Goal: Information Seeking & Learning: Learn about a topic

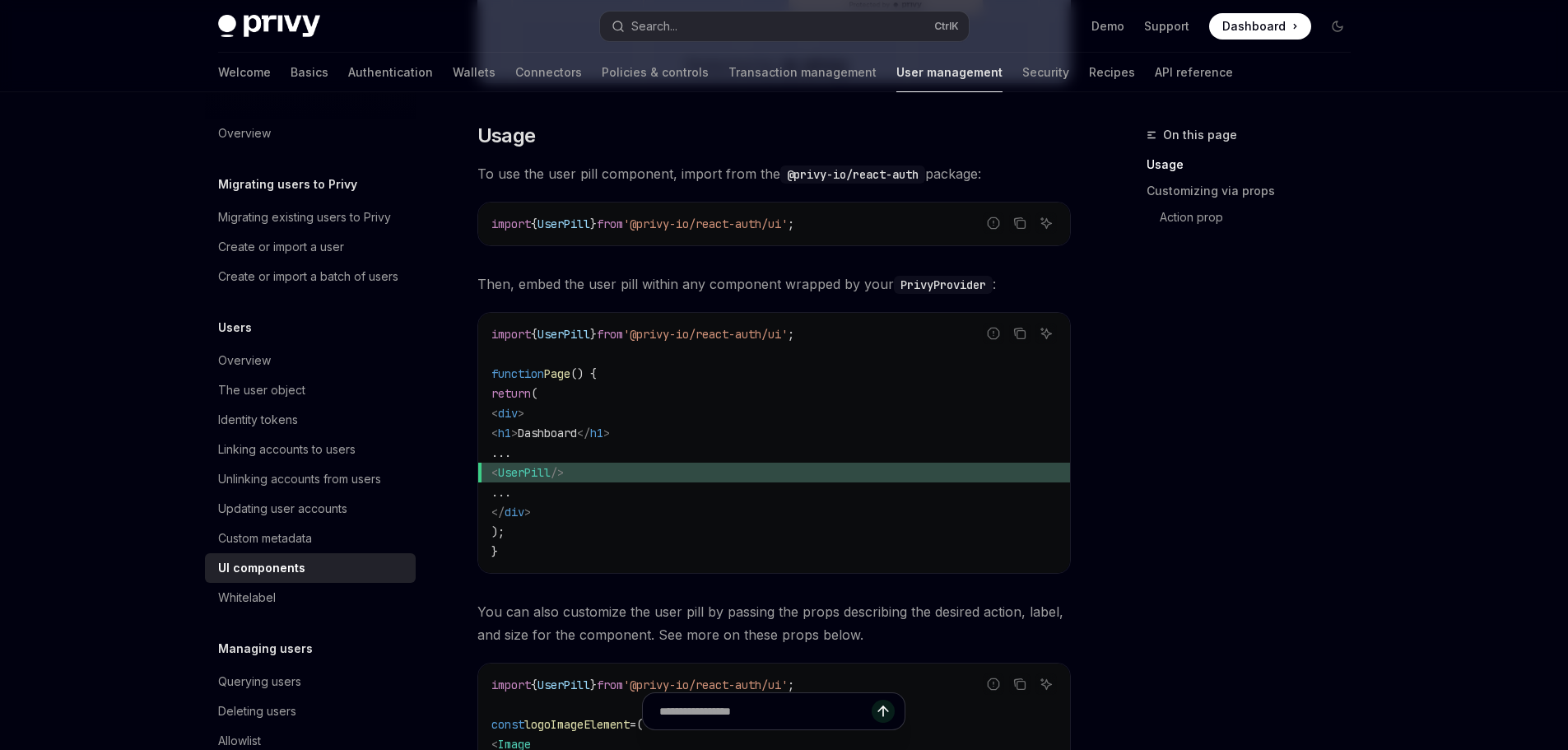
scroll to position [494, 0]
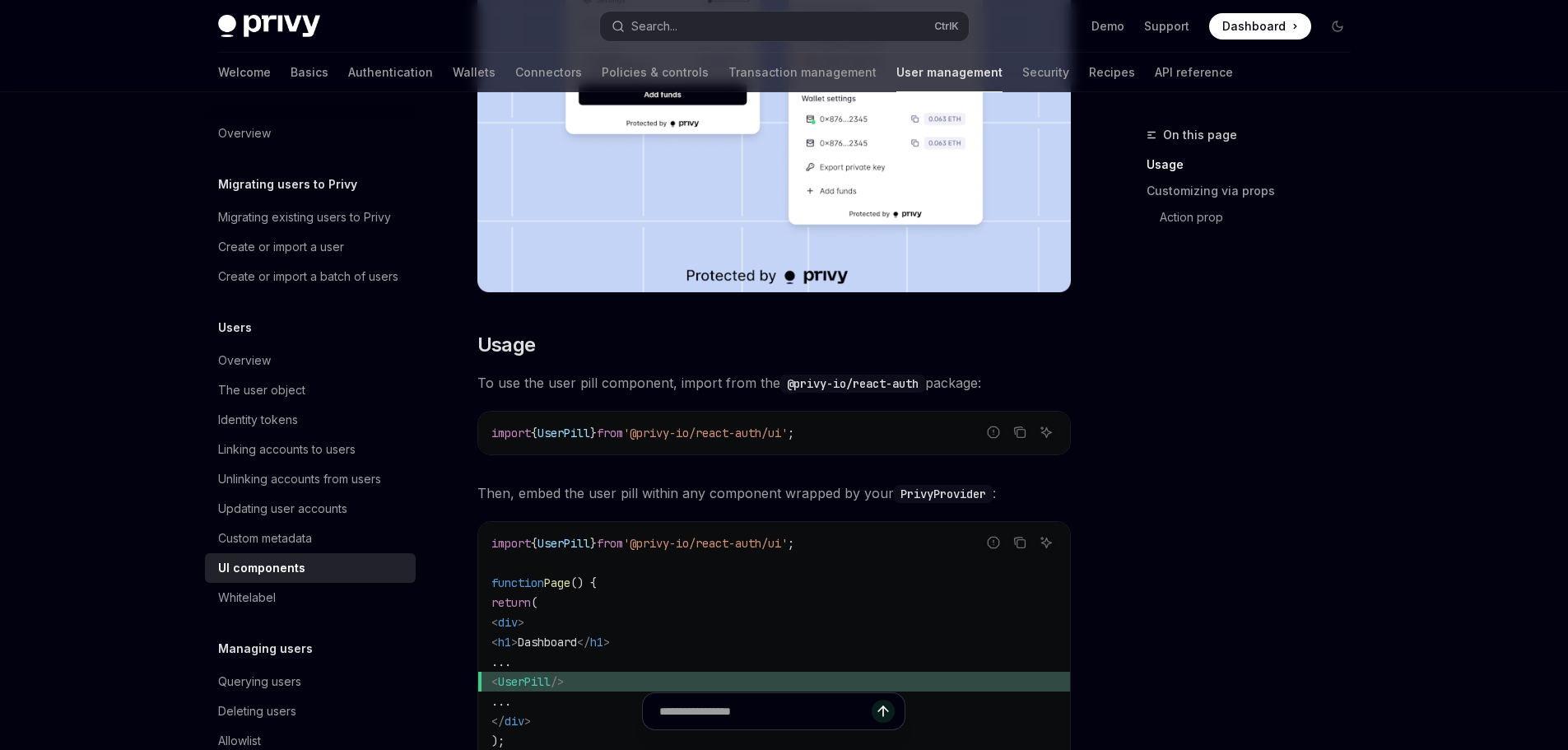
click at [550, 682] on span "UserPill" at bounding box center [524, 682] width 52 height 15
copy span "UserPill"
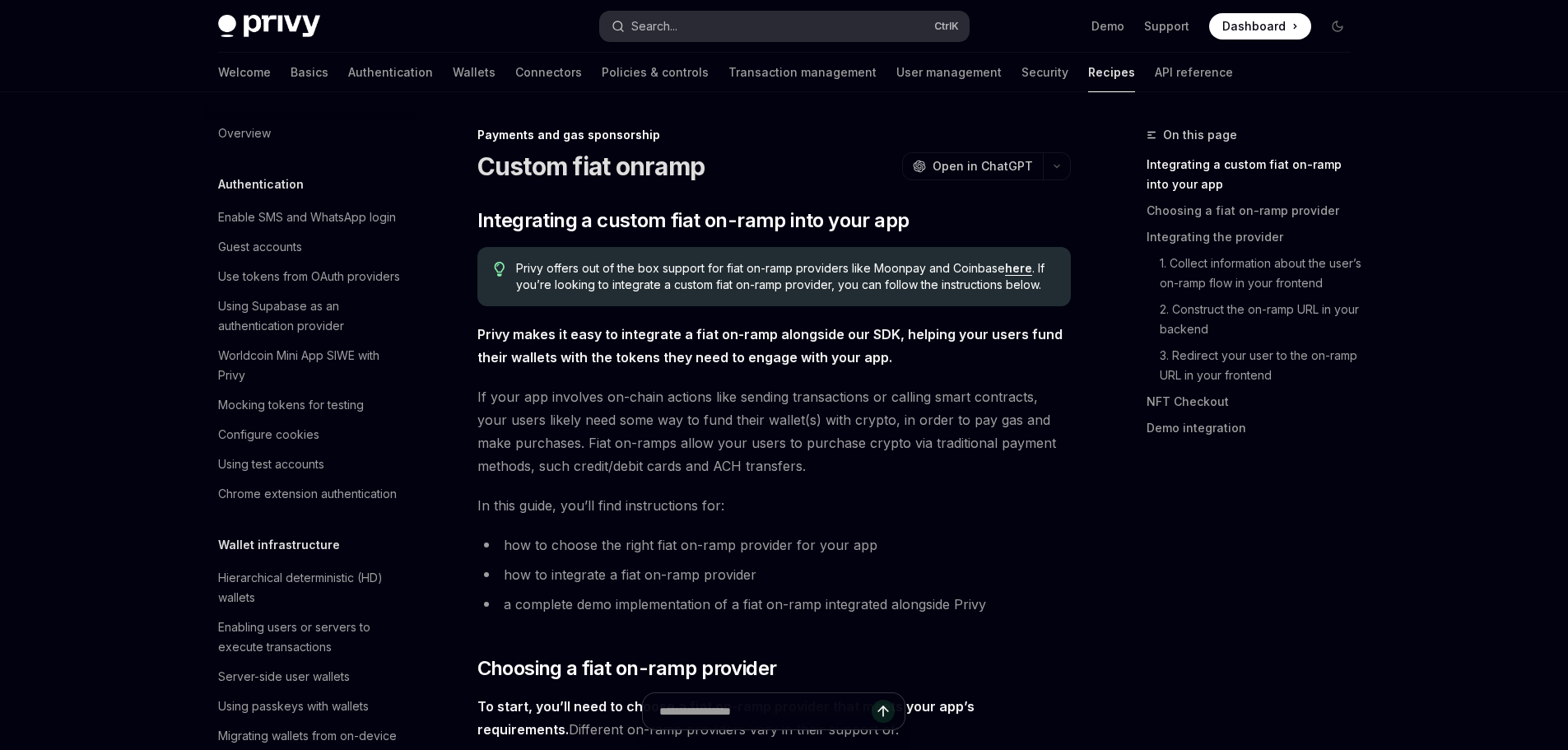
scroll to position [1293, 0]
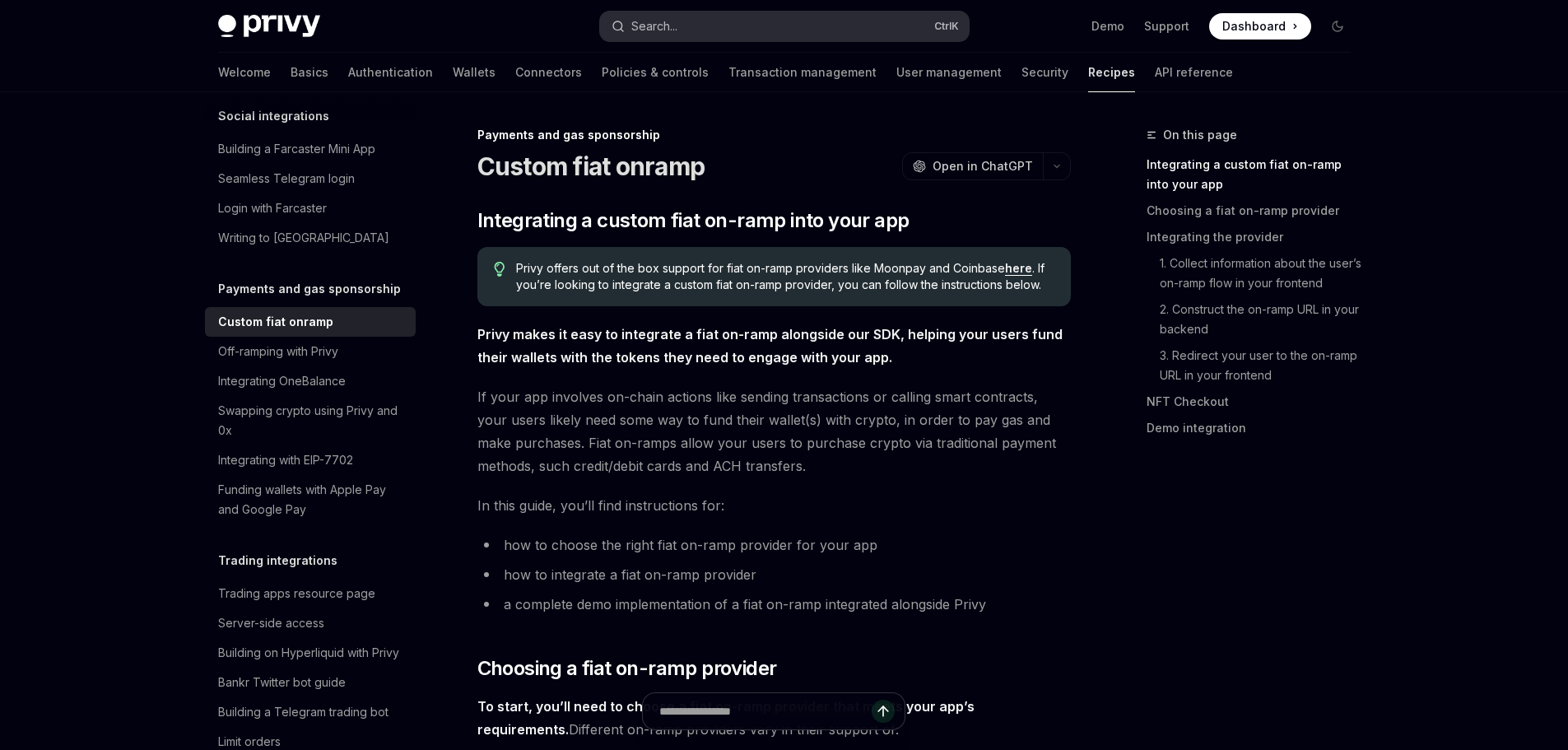
click at [755, 30] on button "Search... Ctrl K" at bounding box center [784, 27] width 369 height 30
drag, startPoint x: 755, startPoint y: 30, endPoint x: 715, endPoint y: 35, distance: 40.3
click at [715, 35] on button "Search... Ctrl K" at bounding box center [784, 27] width 369 height 30
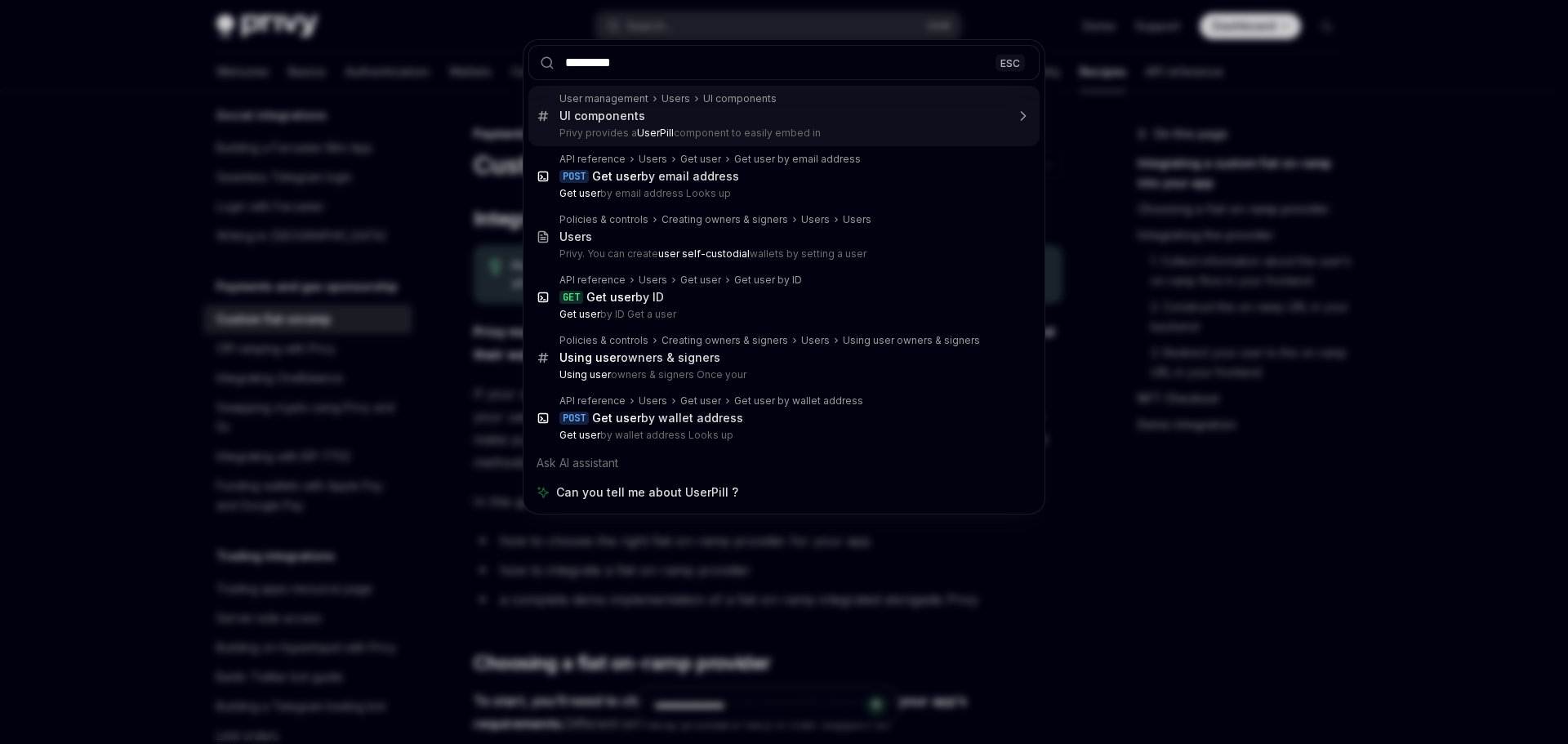
type input "********"
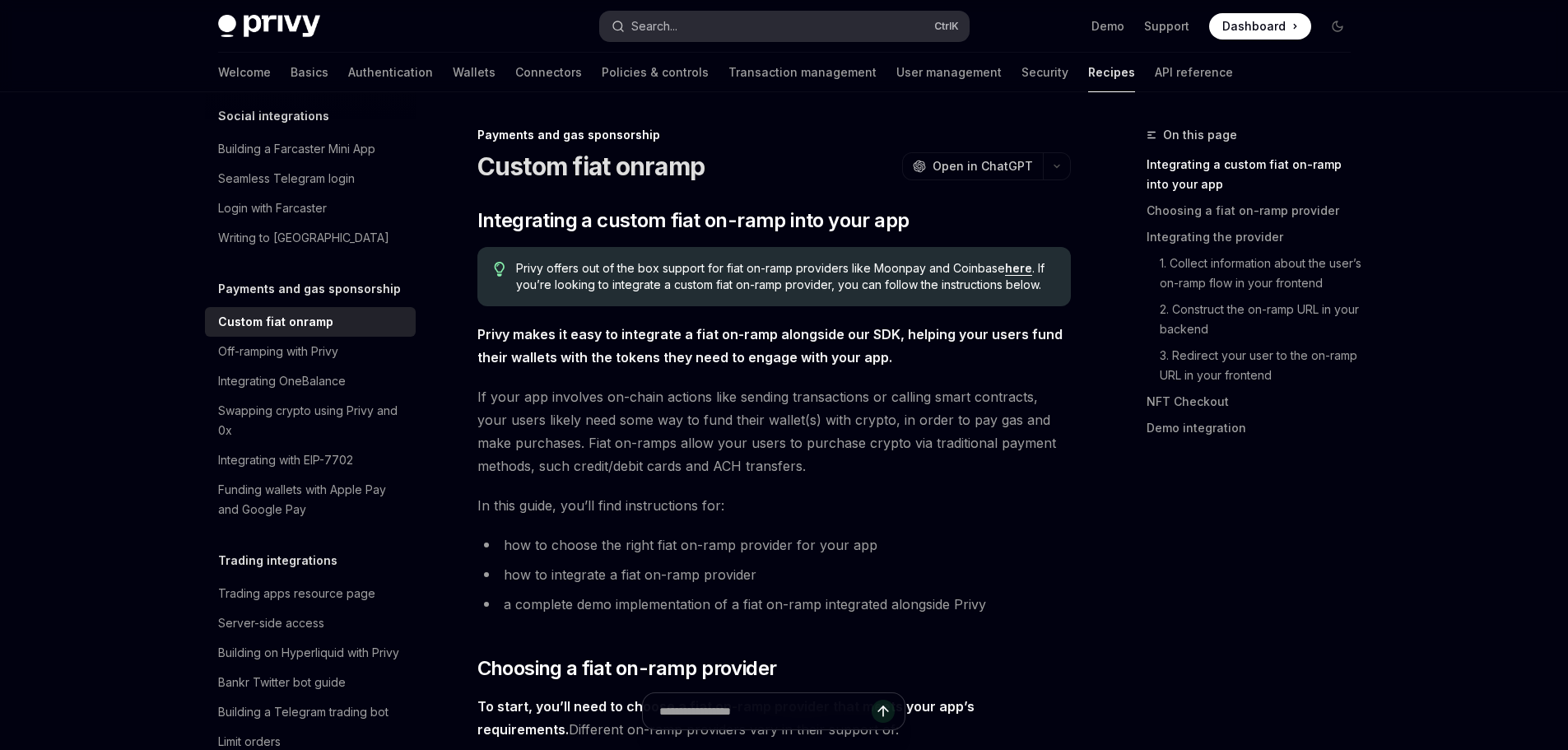
click at [758, 24] on button "Search... Ctrl K" at bounding box center [784, 27] width 369 height 30
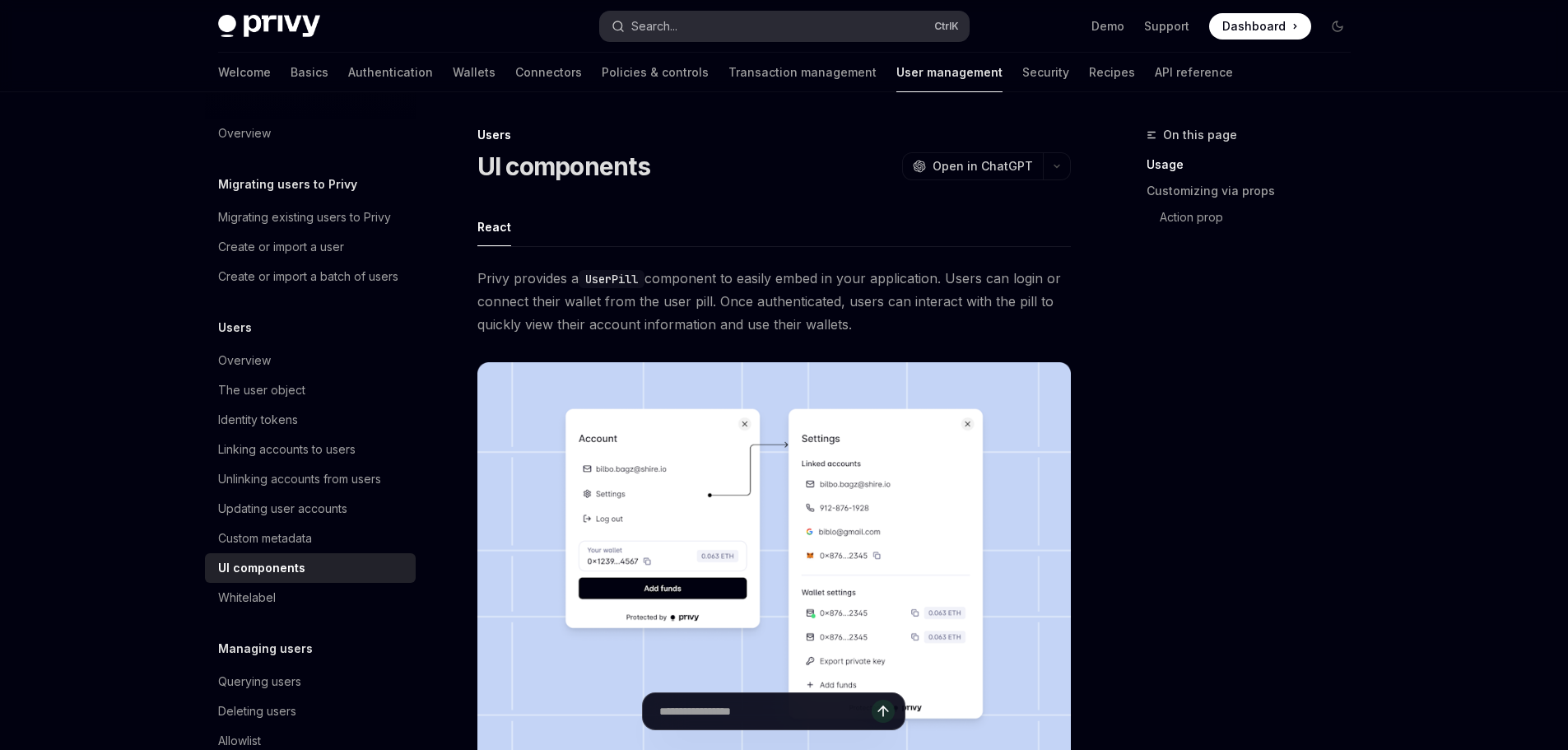
click at [690, 28] on button "Search... Ctrl K" at bounding box center [784, 27] width 369 height 30
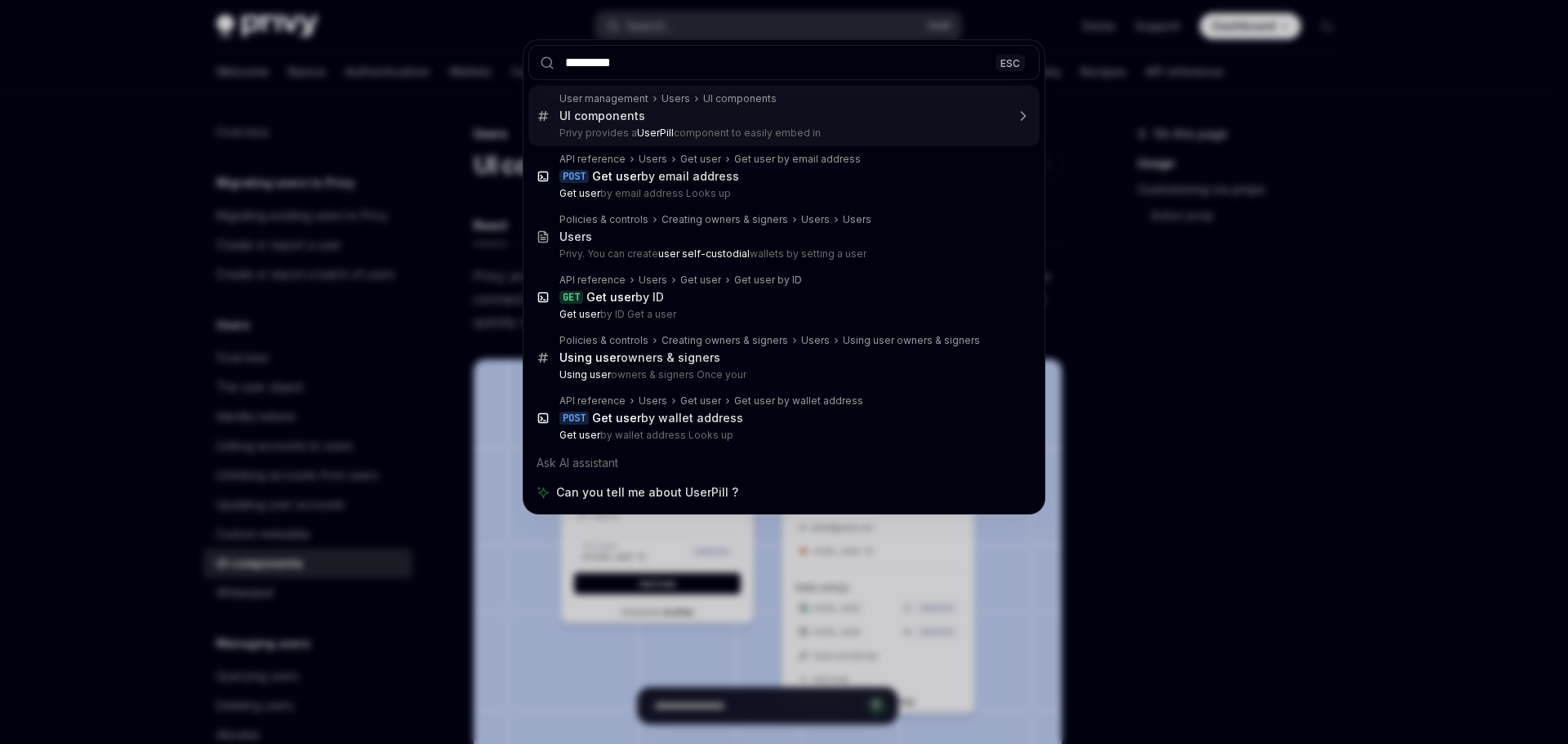
type input "********"
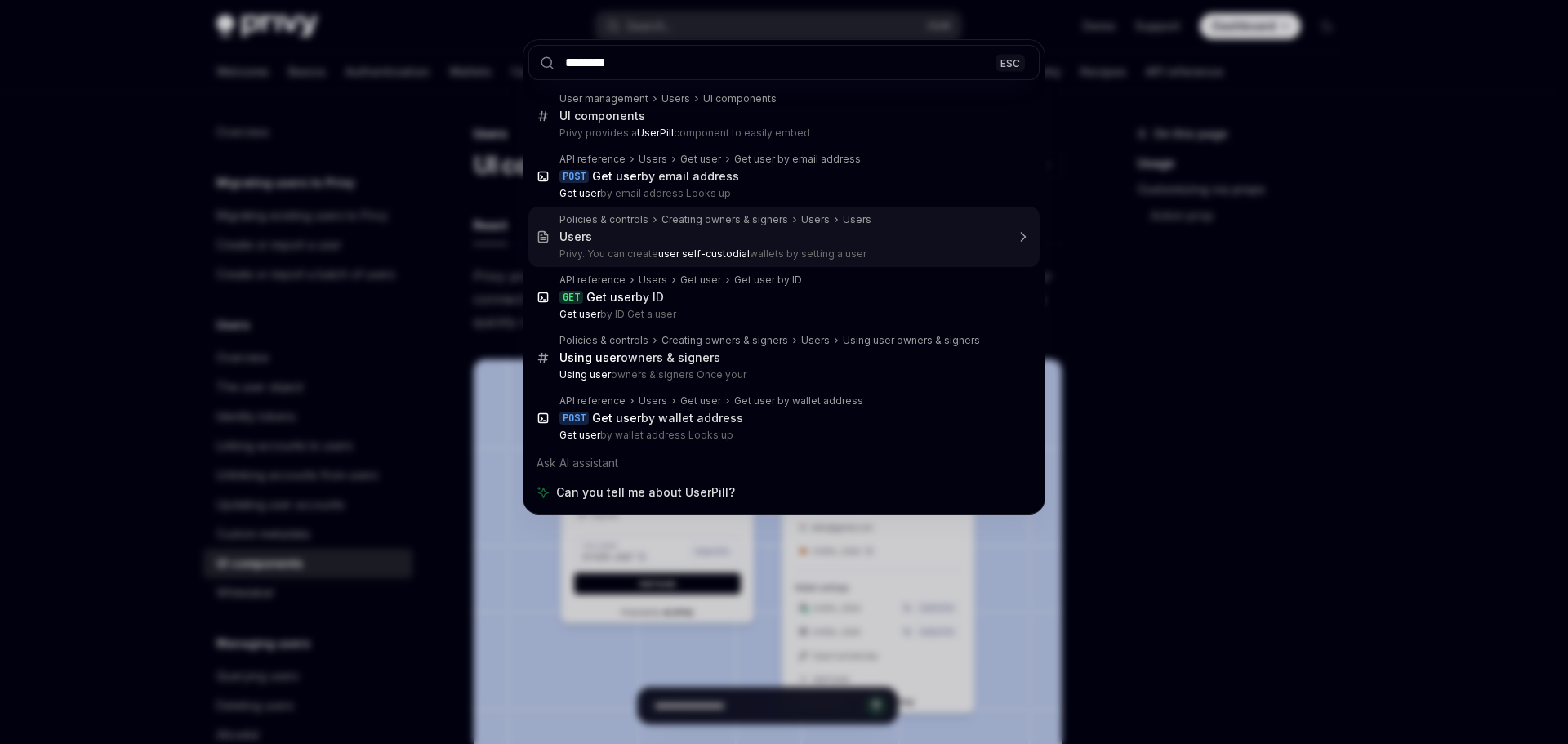
drag, startPoint x: 868, startPoint y: 251, endPoint x: 574, endPoint y: 244, distance: 294.1
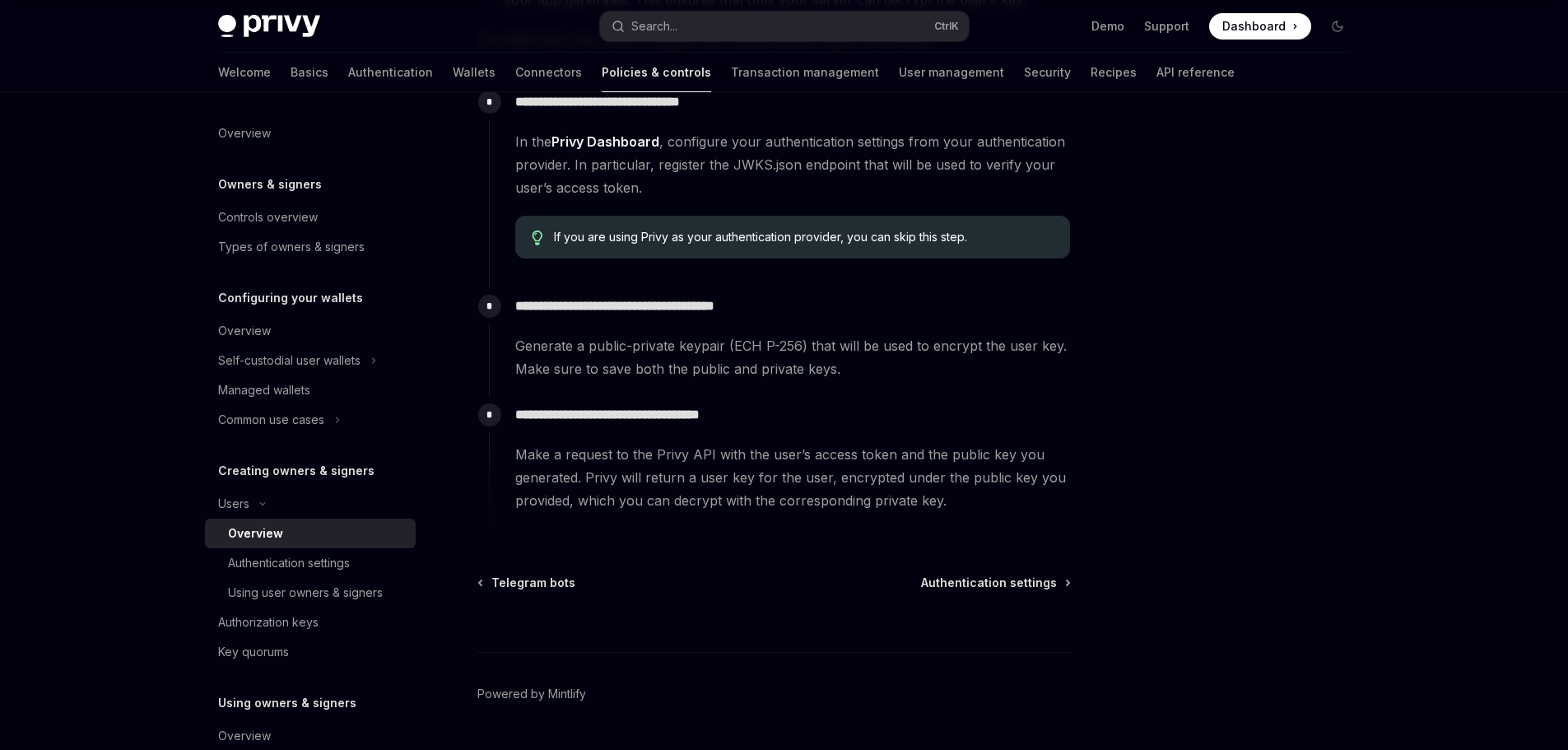
scroll to position [580, 0]
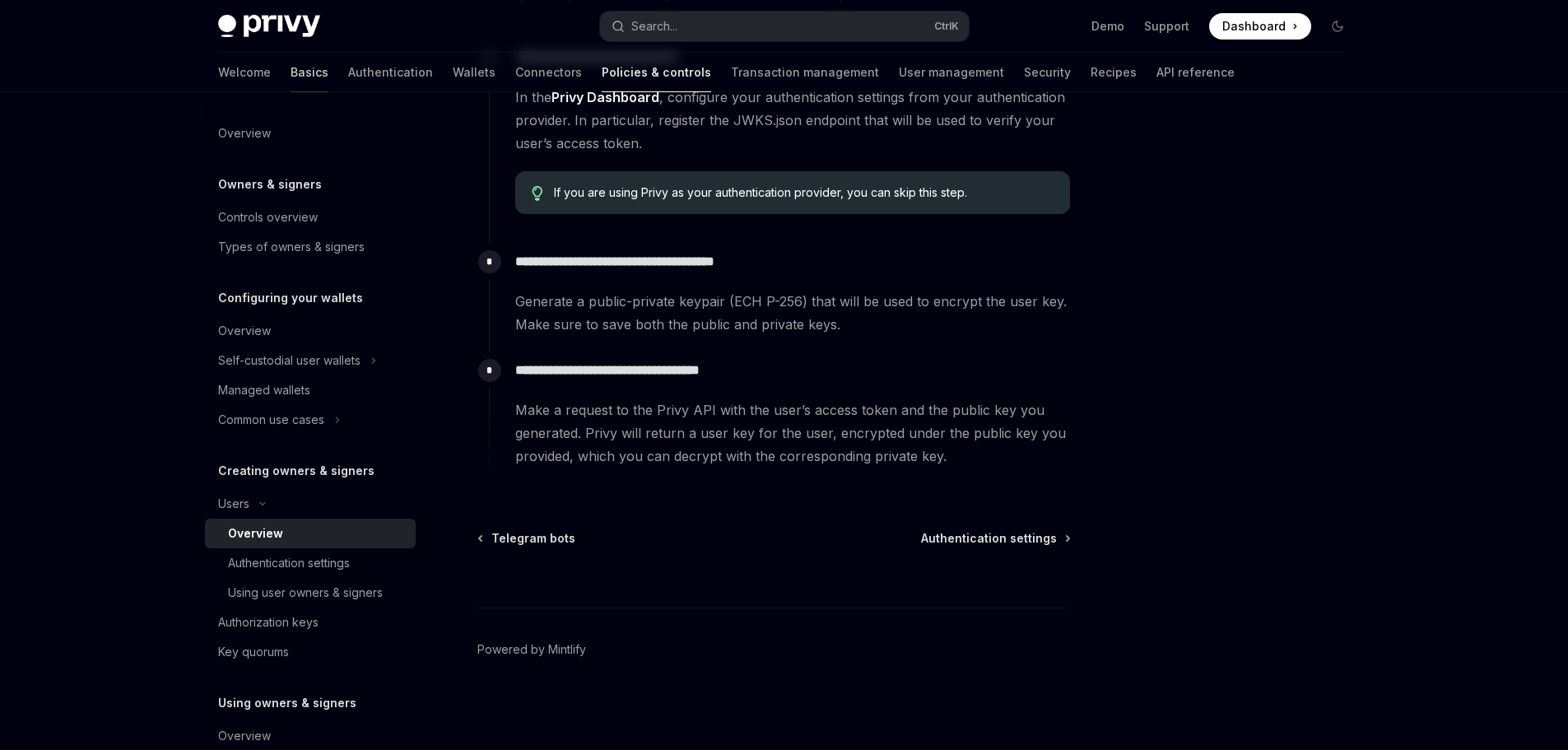
click at [291, 71] on link "Basics" at bounding box center [310, 72] width 38 height 40
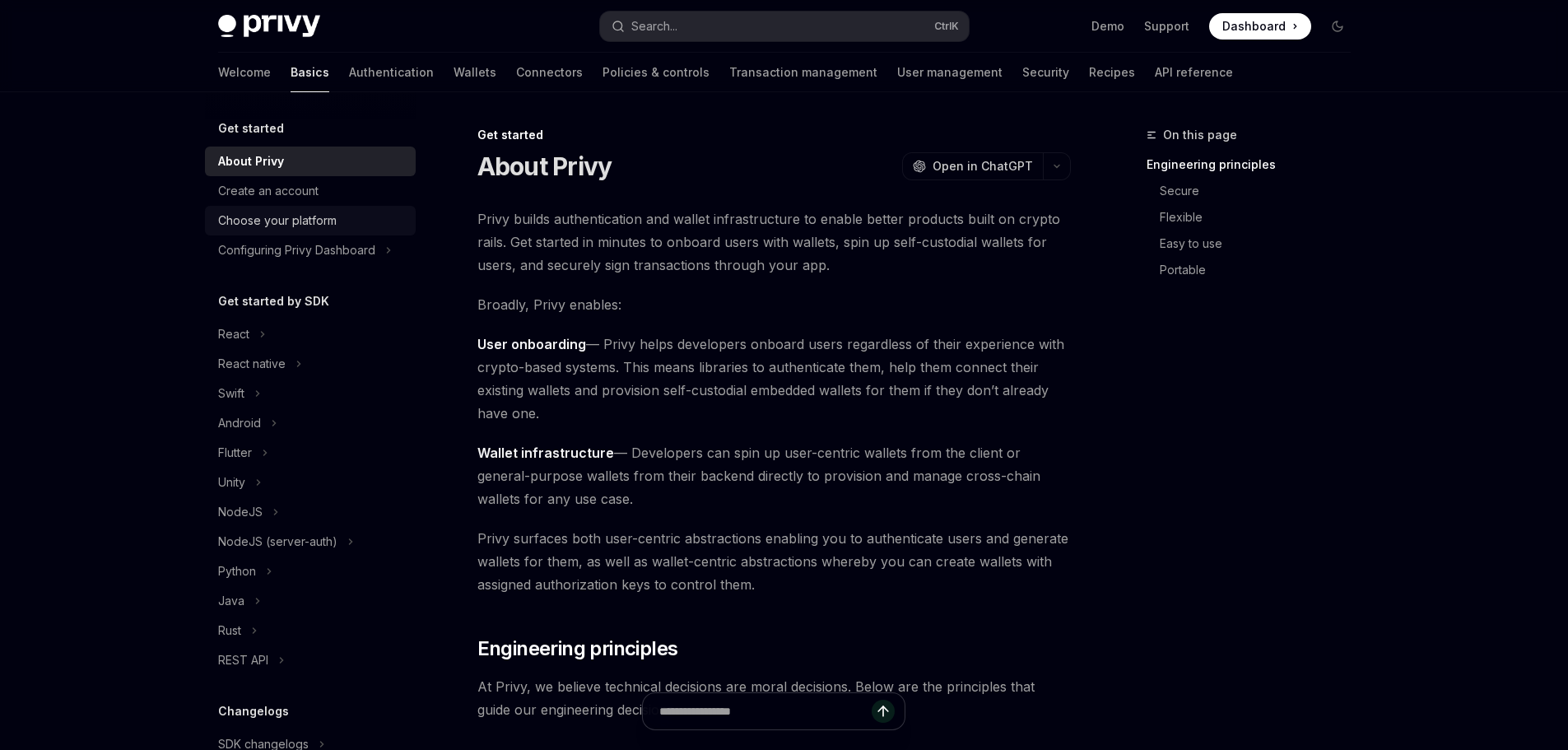
click at [282, 220] on div "Choose your platform" at bounding box center [277, 221] width 119 height 20
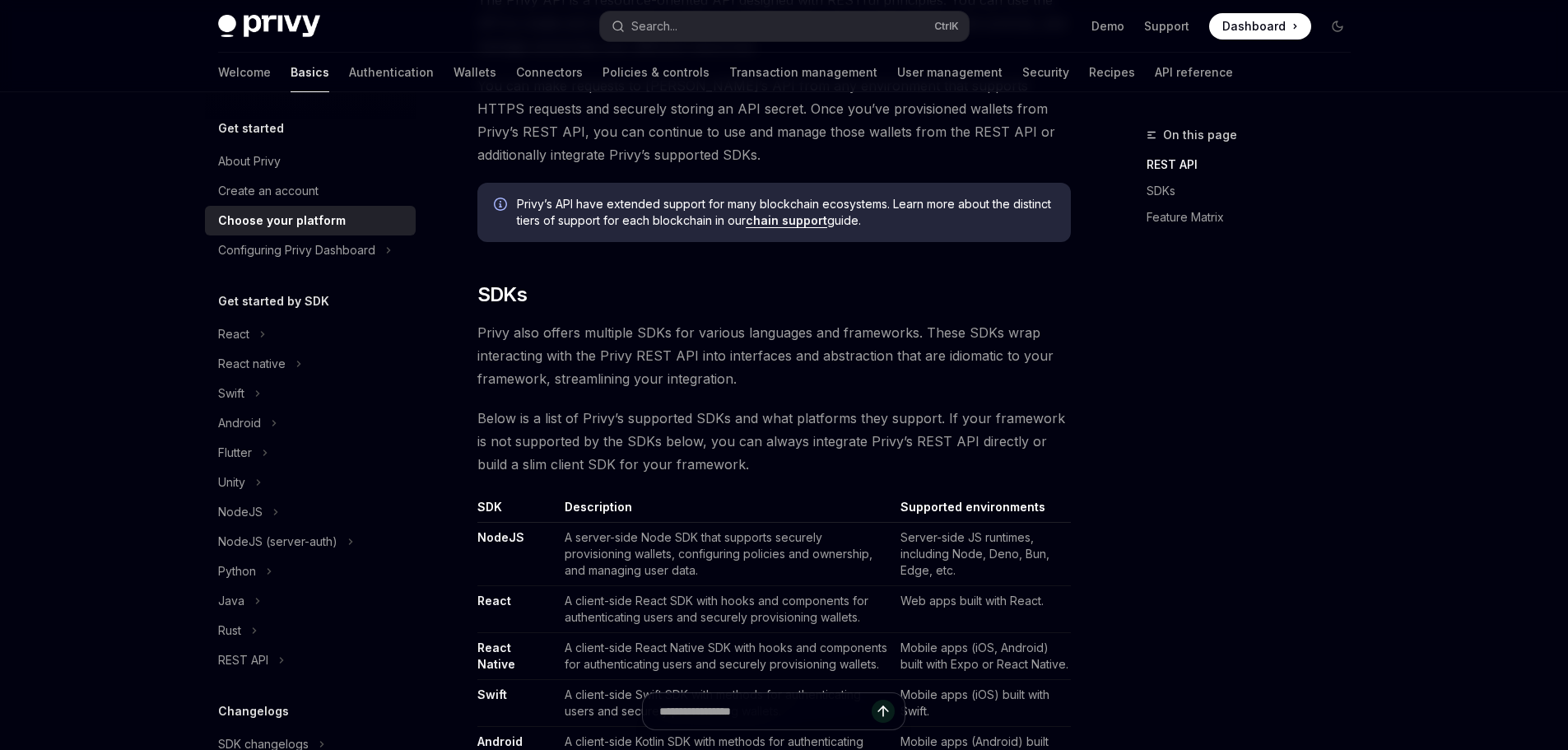
scroll to position [823, 0]
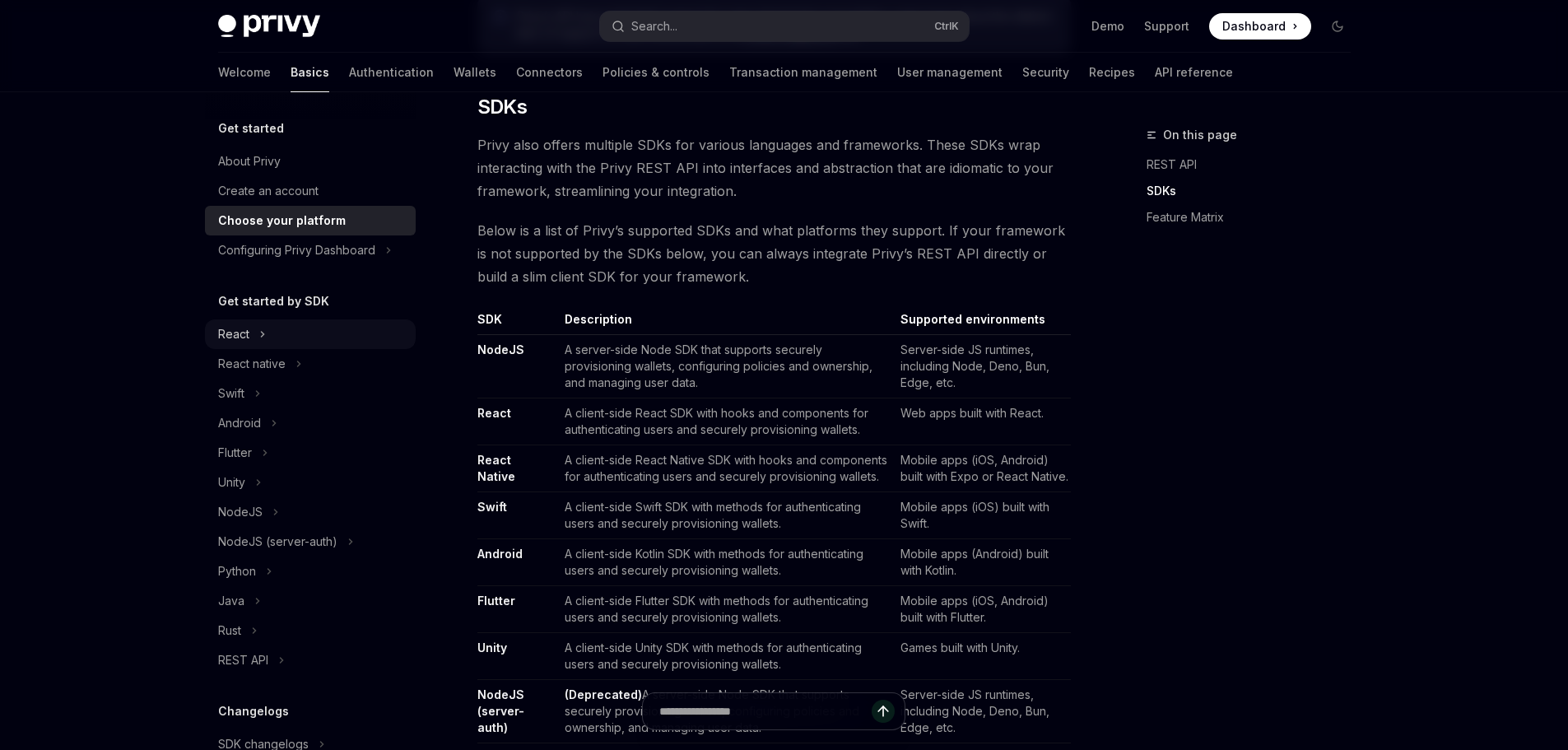
click at [247, 329] on div "React" at bounding box center [234, 335] width 32 height 20
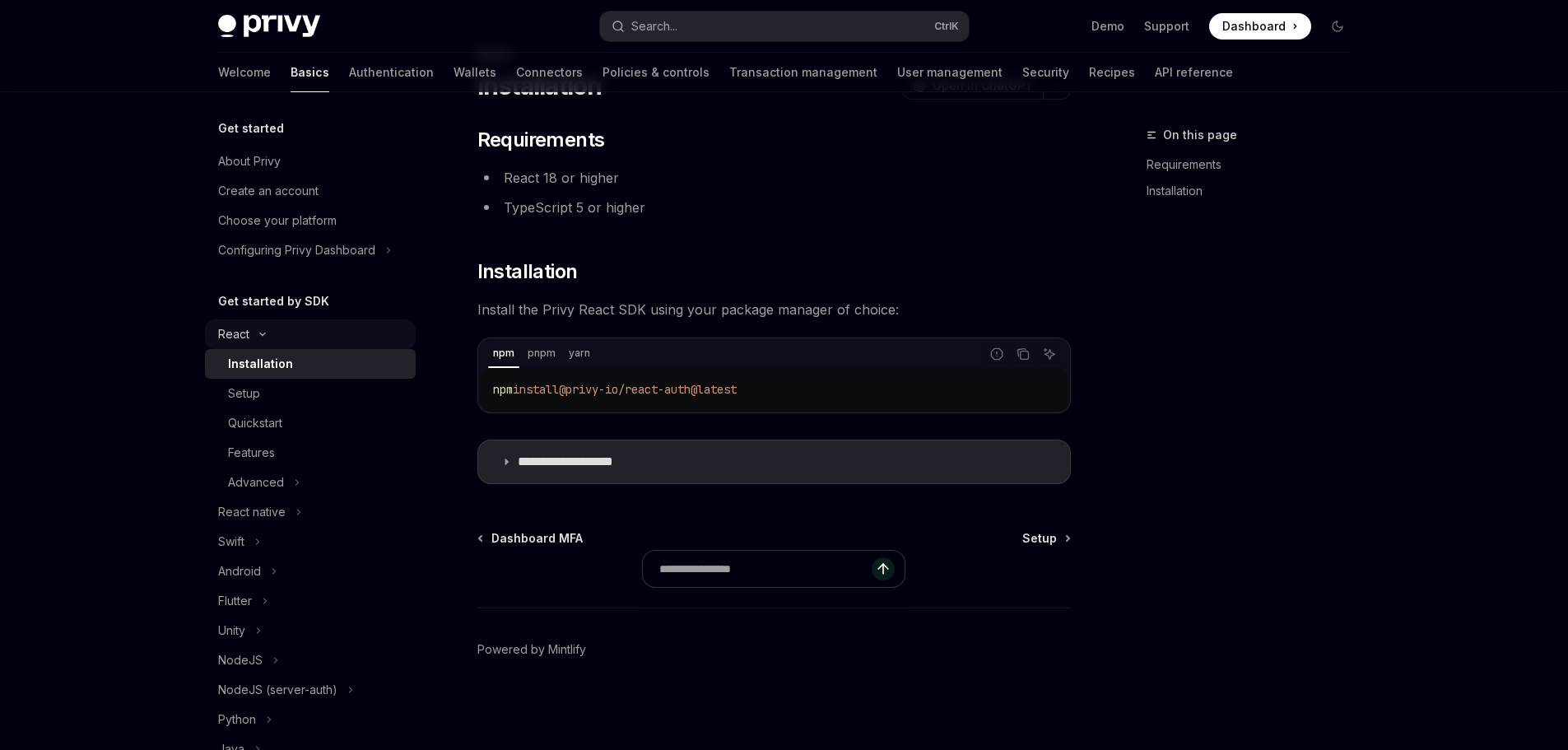
scroll to position [81, 0]
click at [267, 421] on div "Quickstart" at bounding box center [255, 424] width 54 height 20
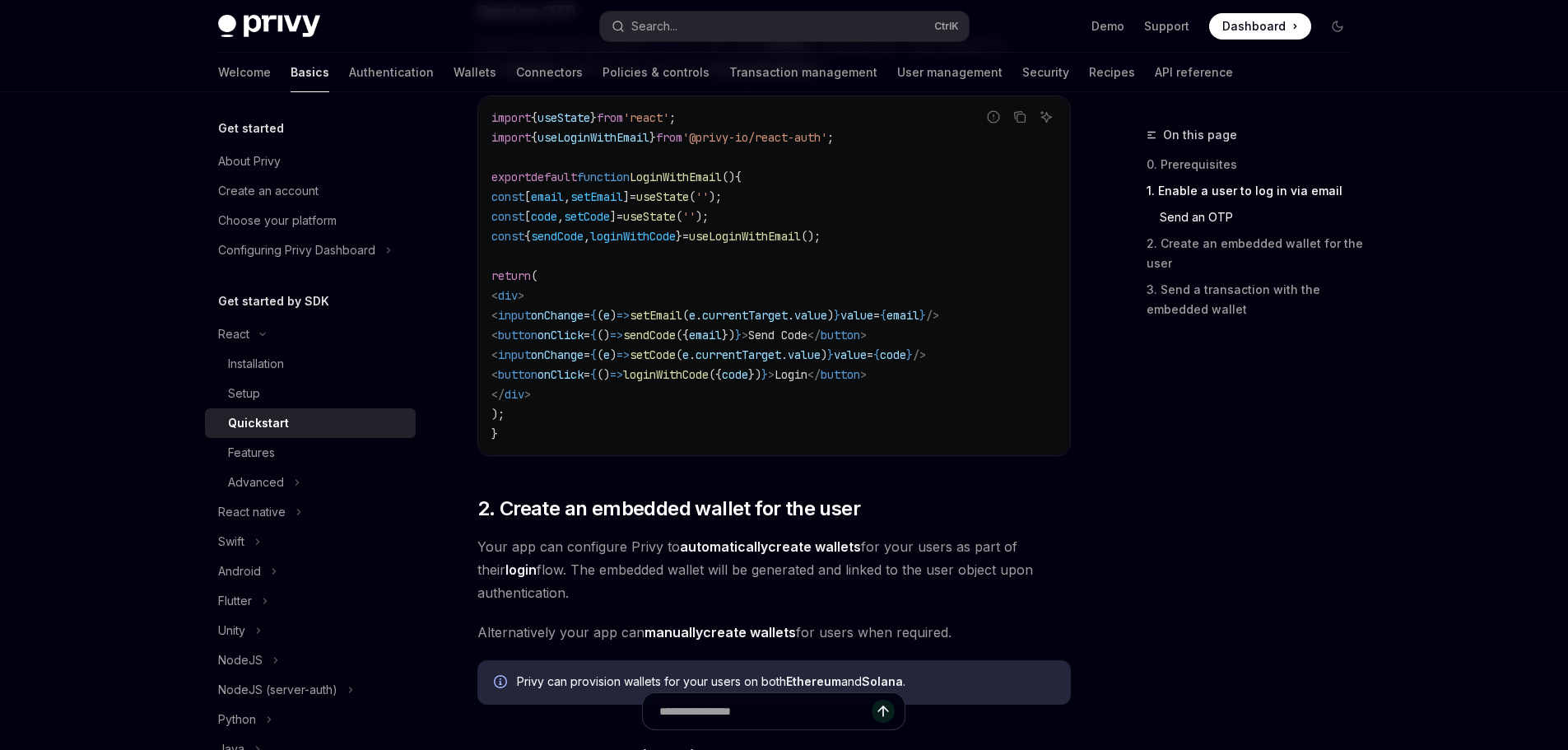
scroll to position [1069, 0]
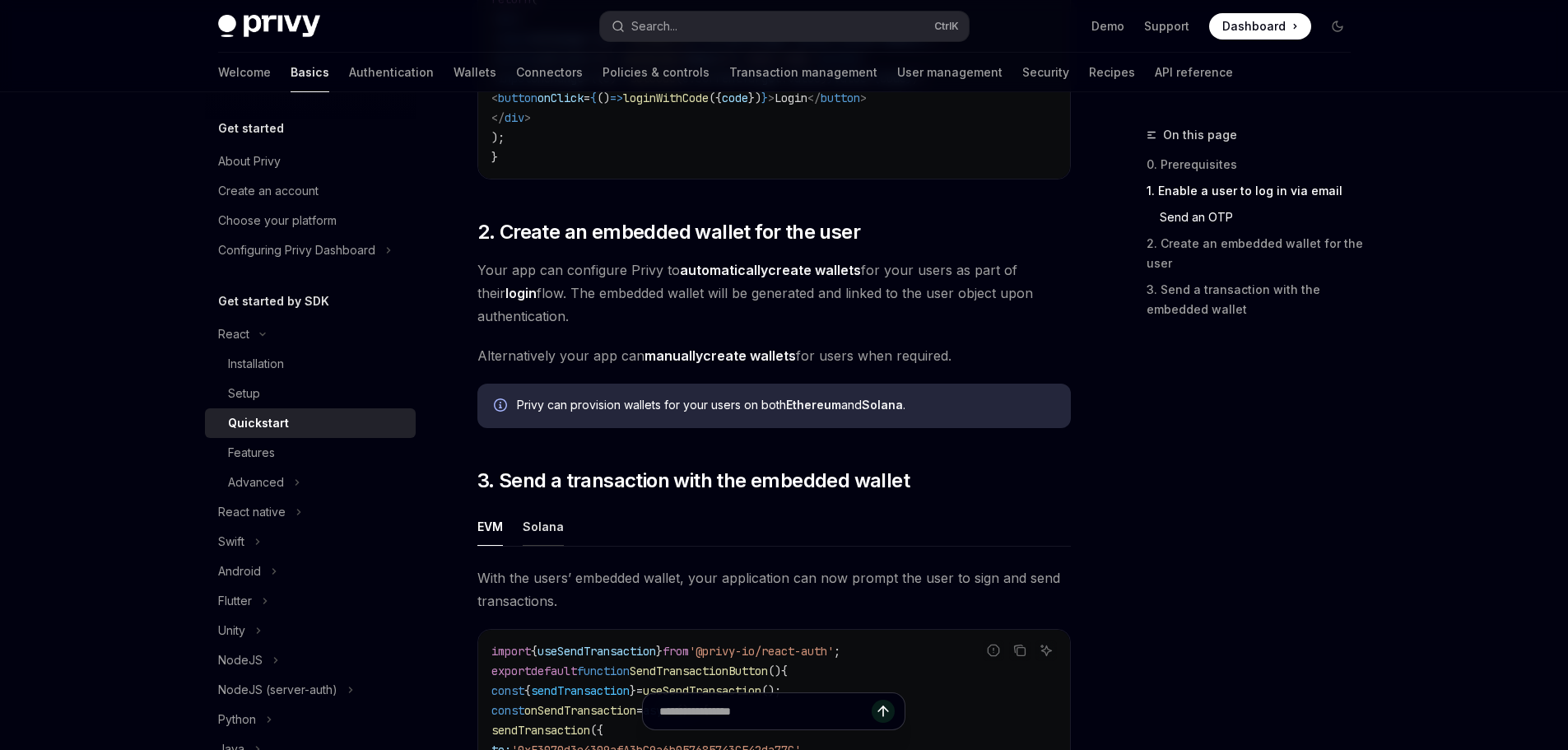
click at [546, 533] on div "Solana" at bounding box center [544, 527] width 42 height 39
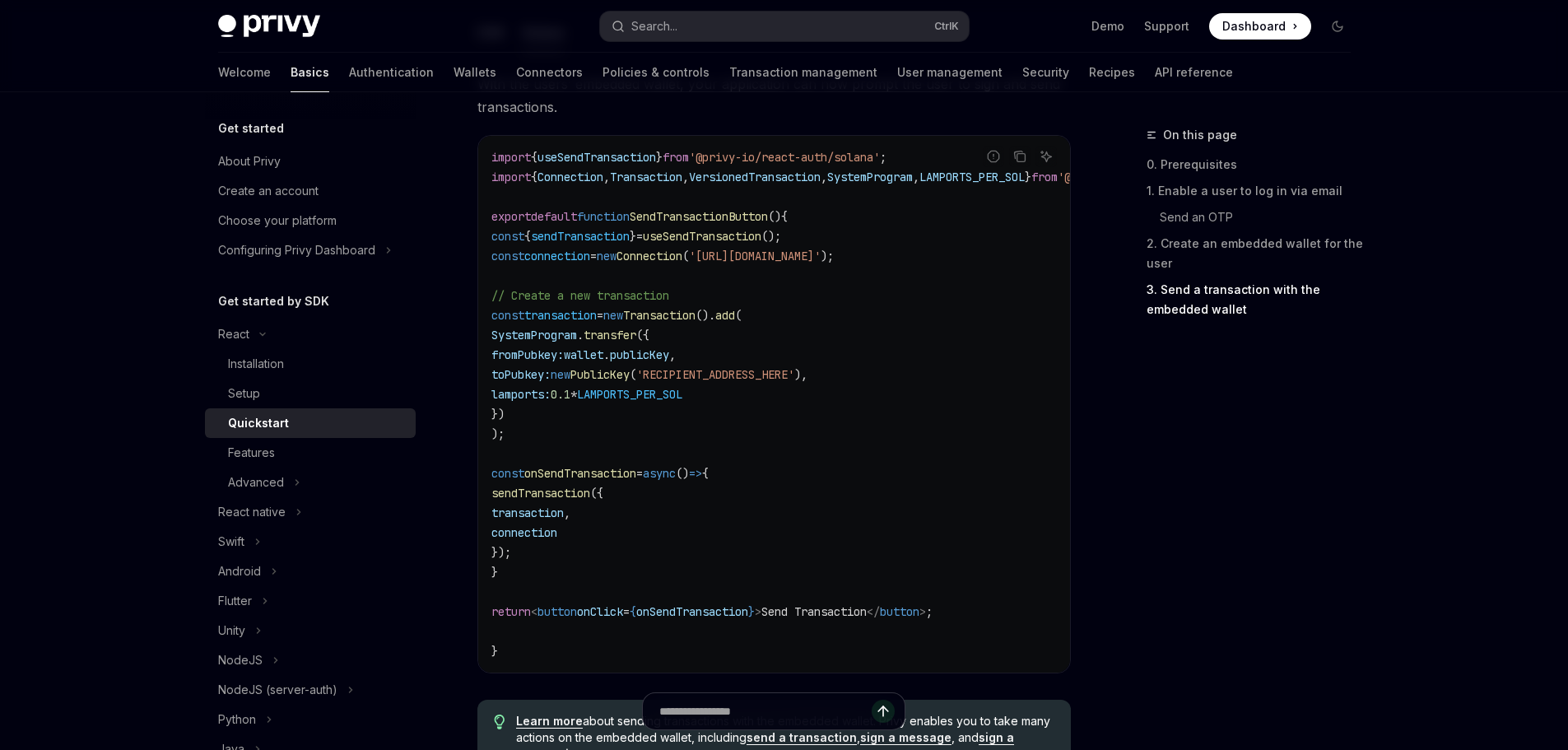
scroll to position [1892, 0]
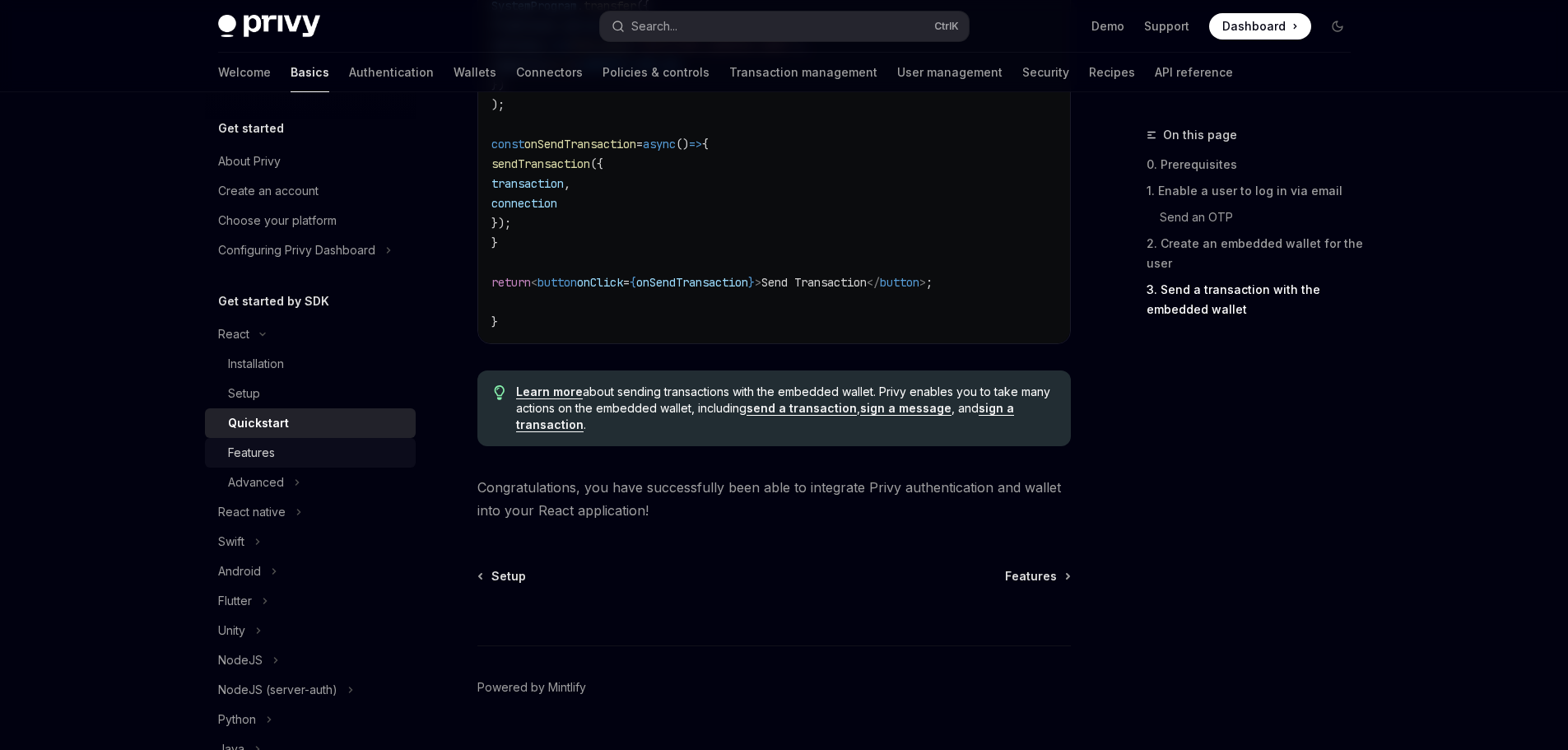
click at [249, 461] on div "Features" at bounding box center [252, 453] width 47 height 20
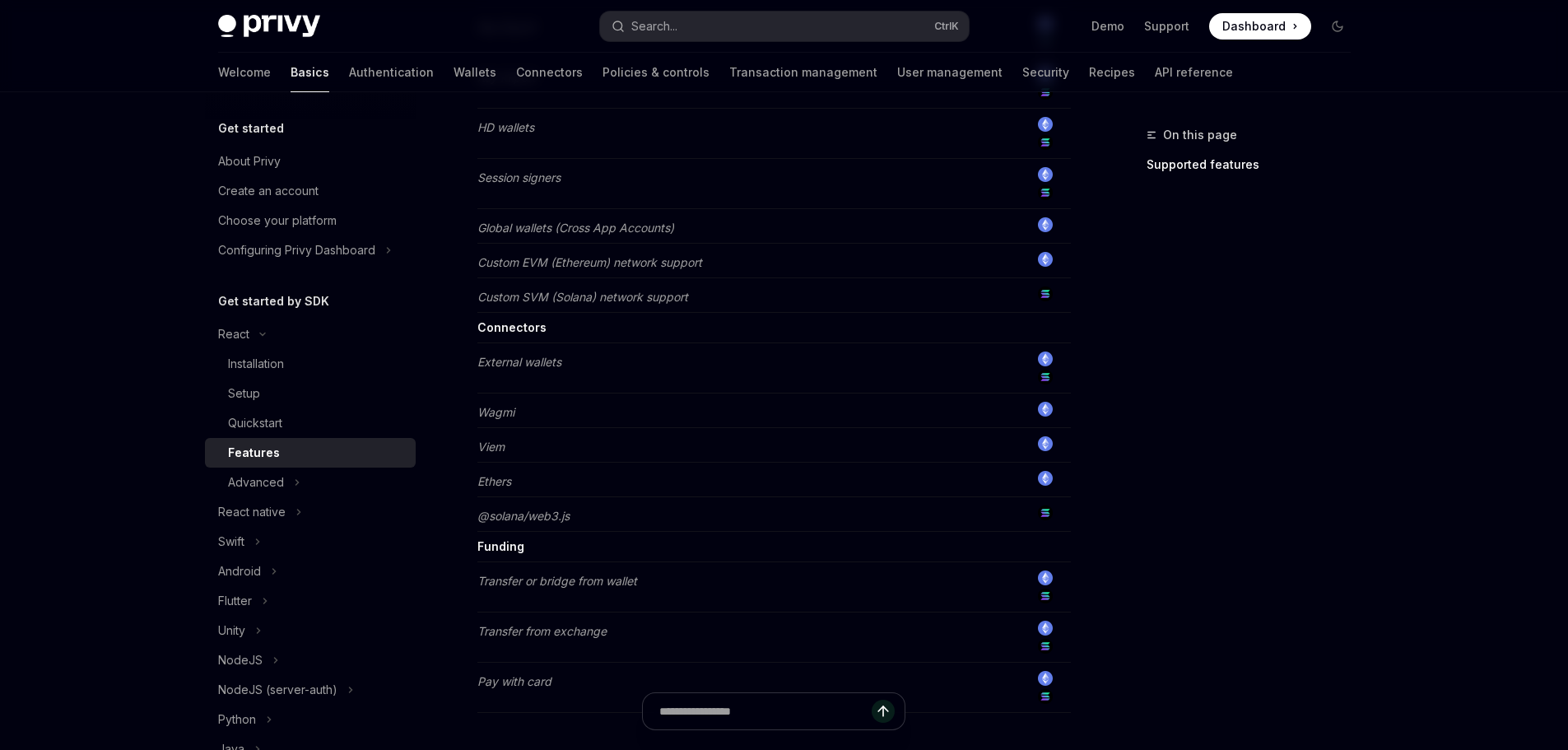
scroll to position [1330, 0]
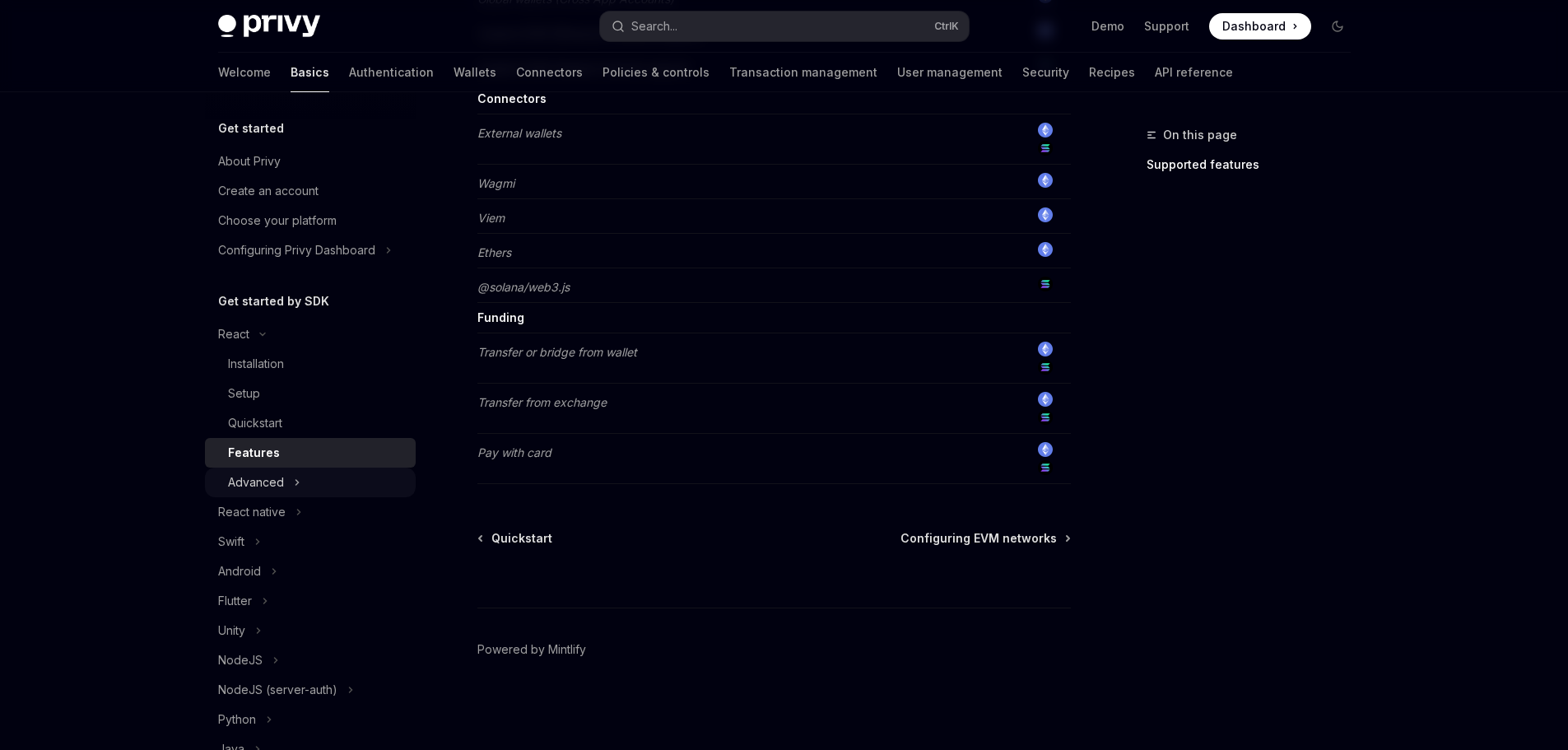
click at [303, 479] on button "Advanced" at bounding box center [310, 483] width 211 height 30
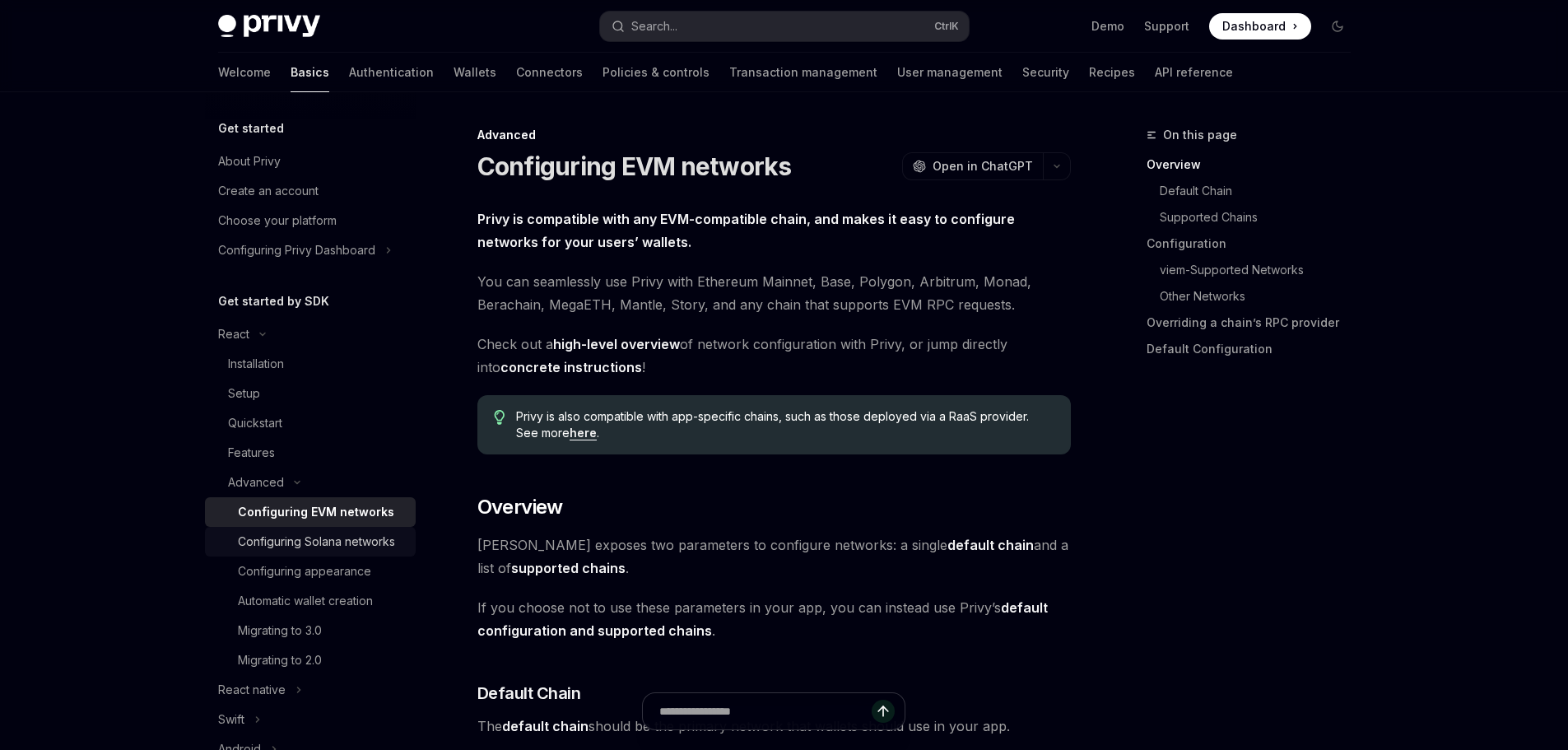
click at [310, 540] on div "Configuring Solana networks" at bounding box center [316, 542] width 157 height 20
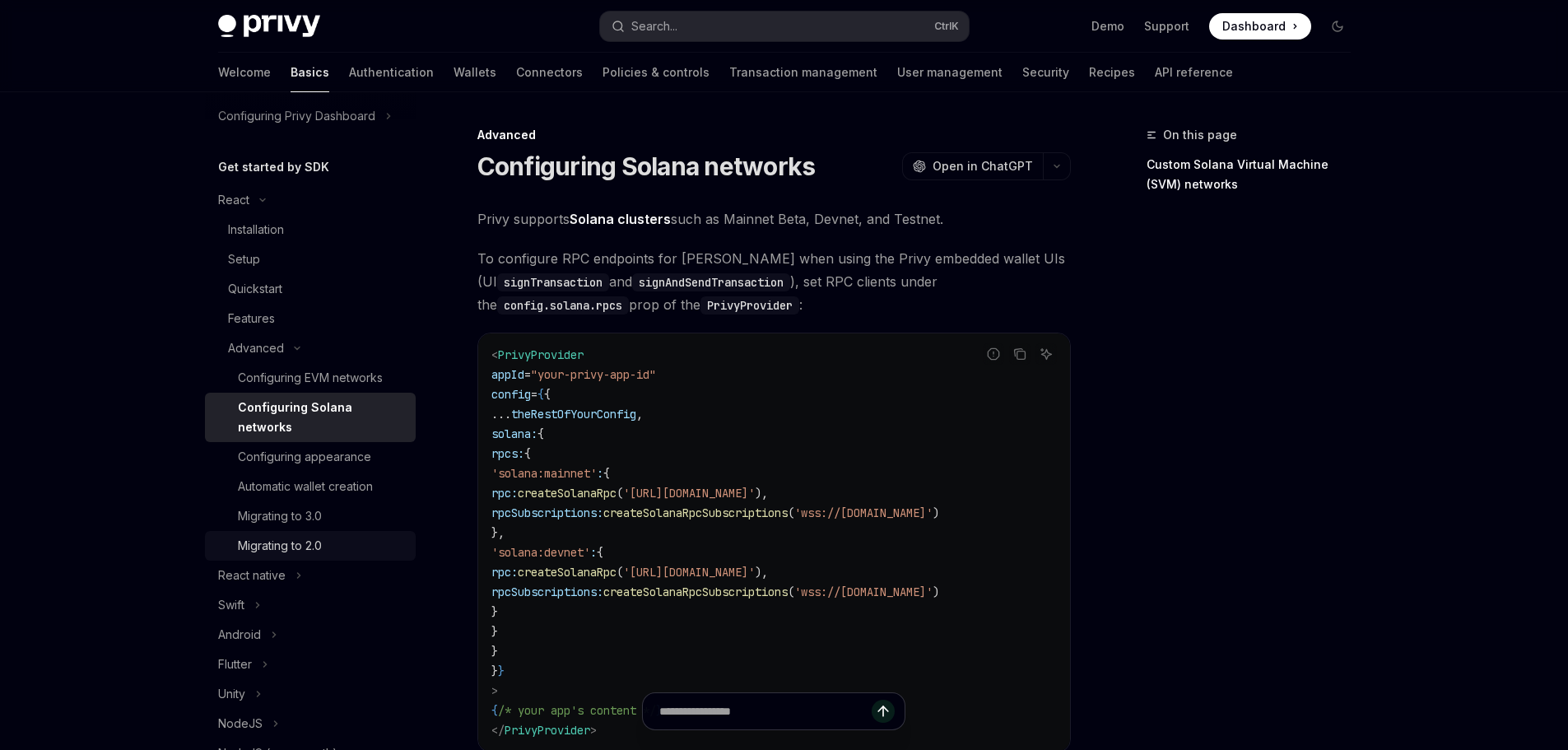
scroll to position [164, 0]
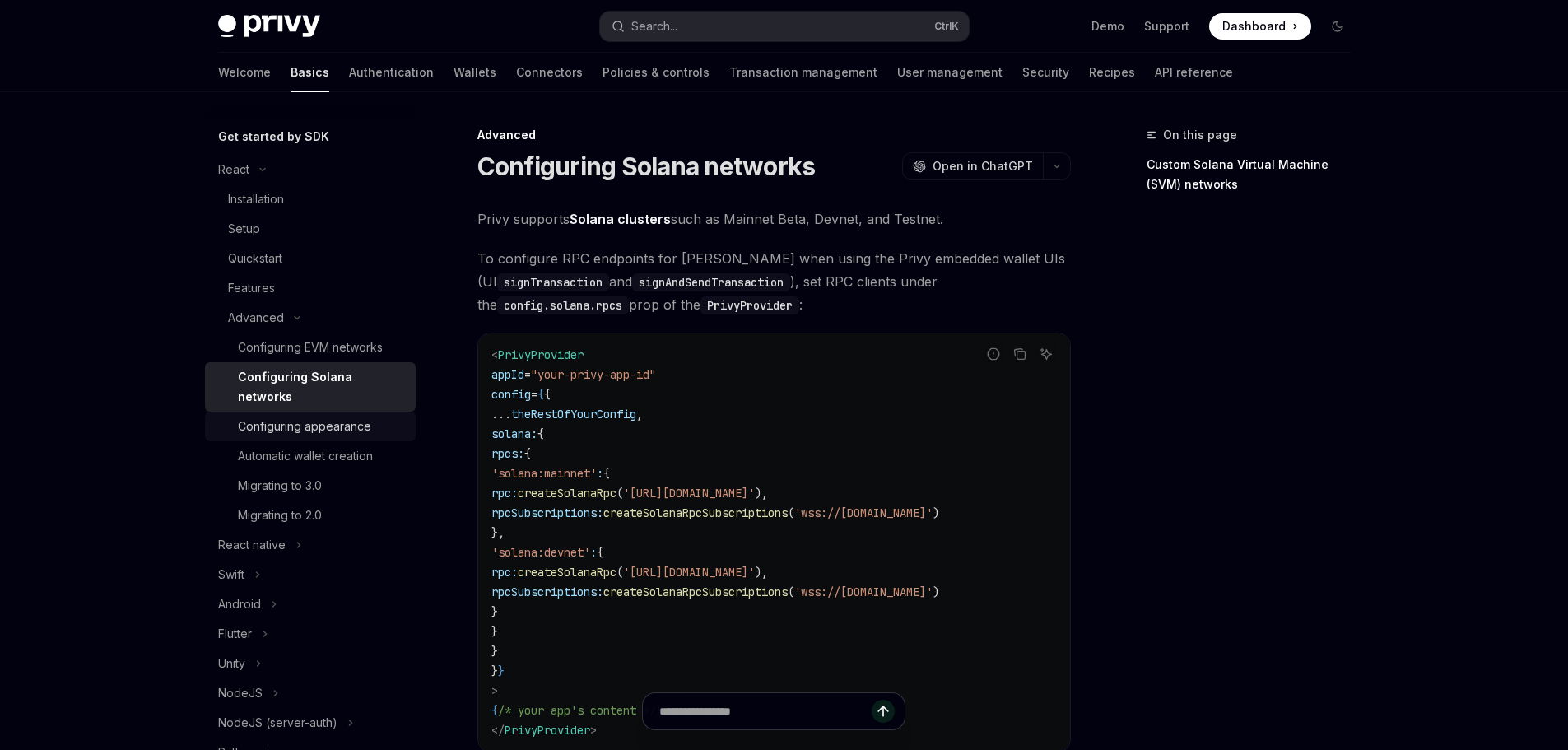
click at [325, 429] on div "Configuring appearance" at bounding box center [305, 427] width 134 height 20
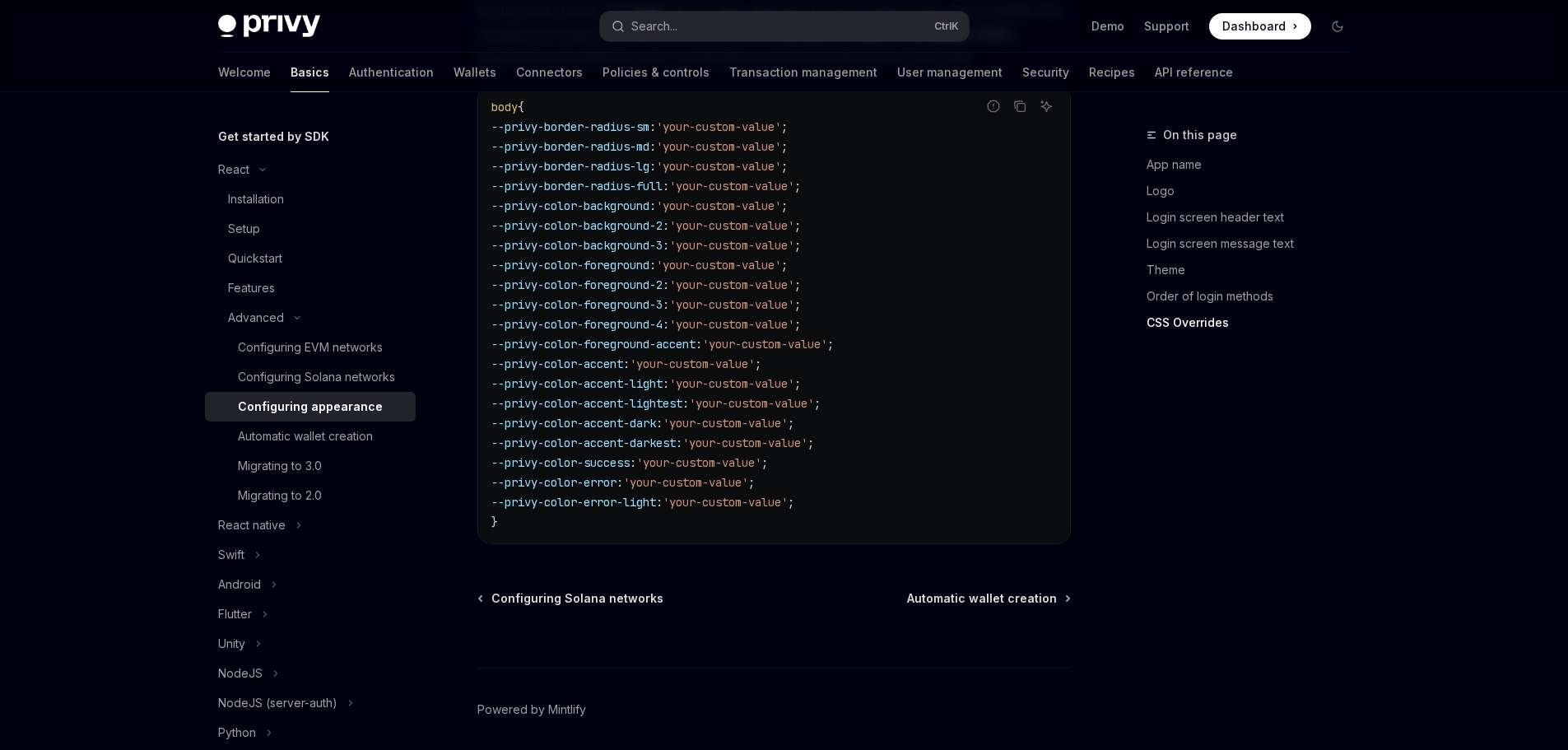
scroll to position [4183, 0]
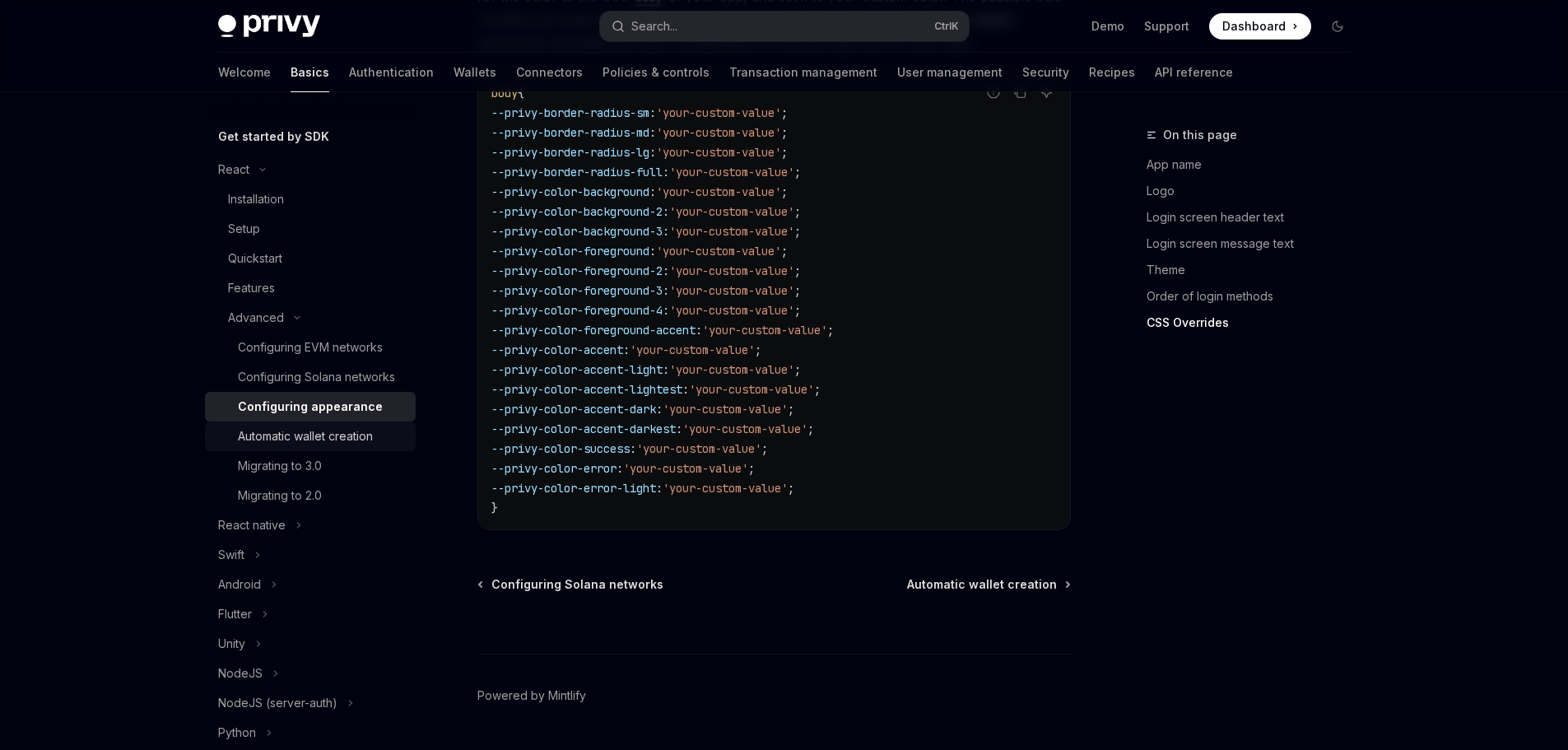
click at [315, 446] on div "Automatic wallet creation" at bounding box center [305, 437] width 135 height 20
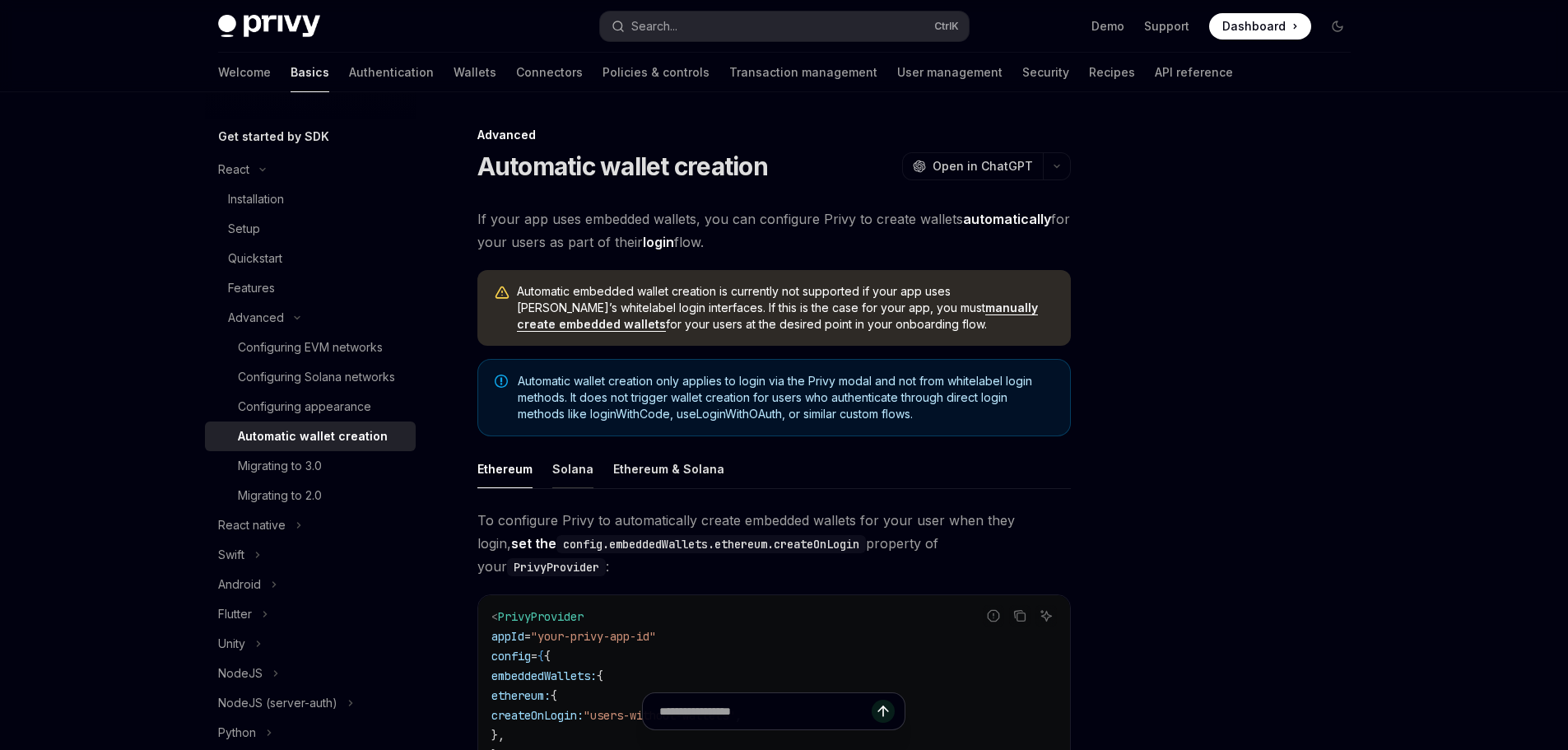
click at [569, 468] on div "Solana" at bounding box center [573, 468] width 42 height 39
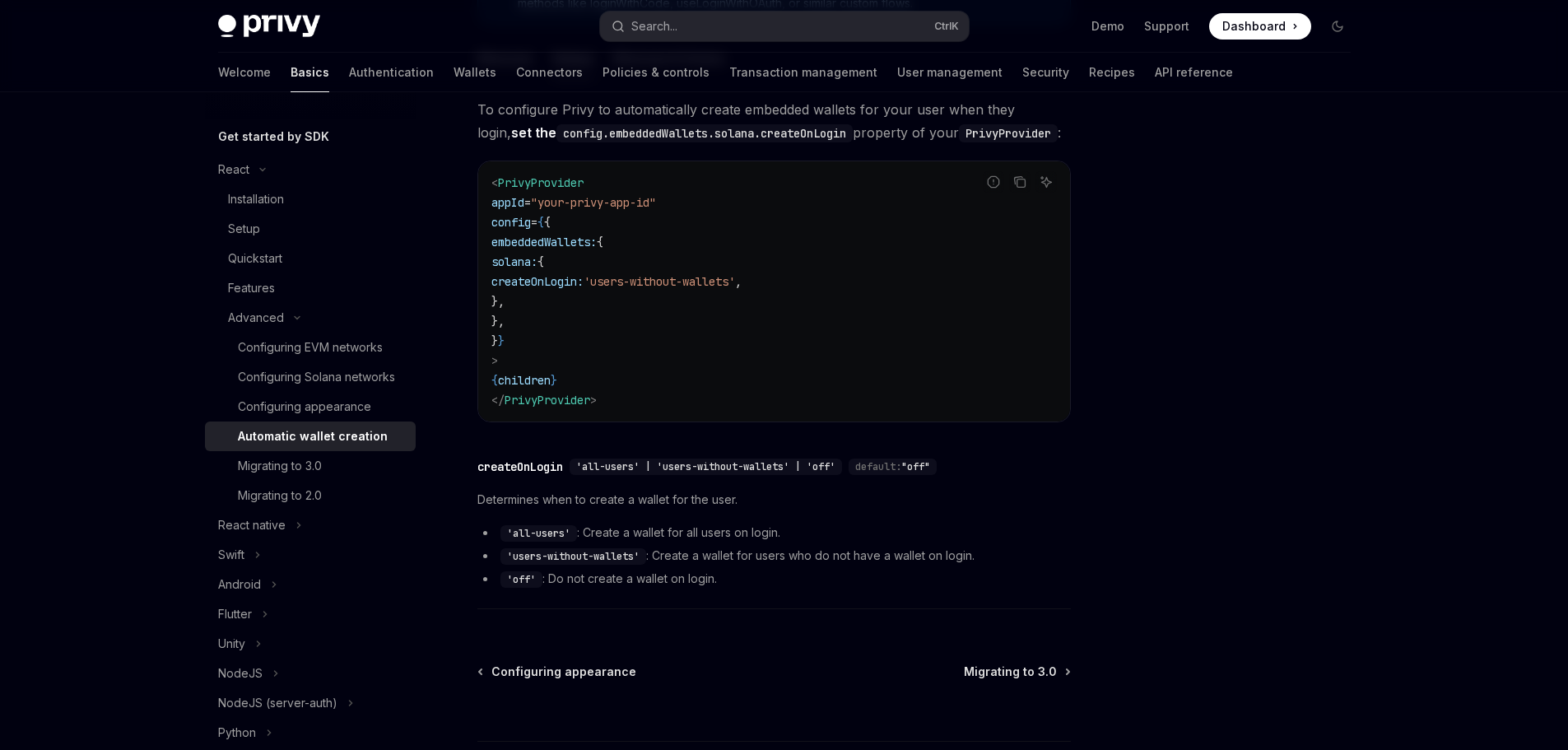
scroll to position [412, 0]
click at [288, 473] on link "Migrating to 3.0" at bounding box center [310, 466] width 211 height 30
type textarea "*"
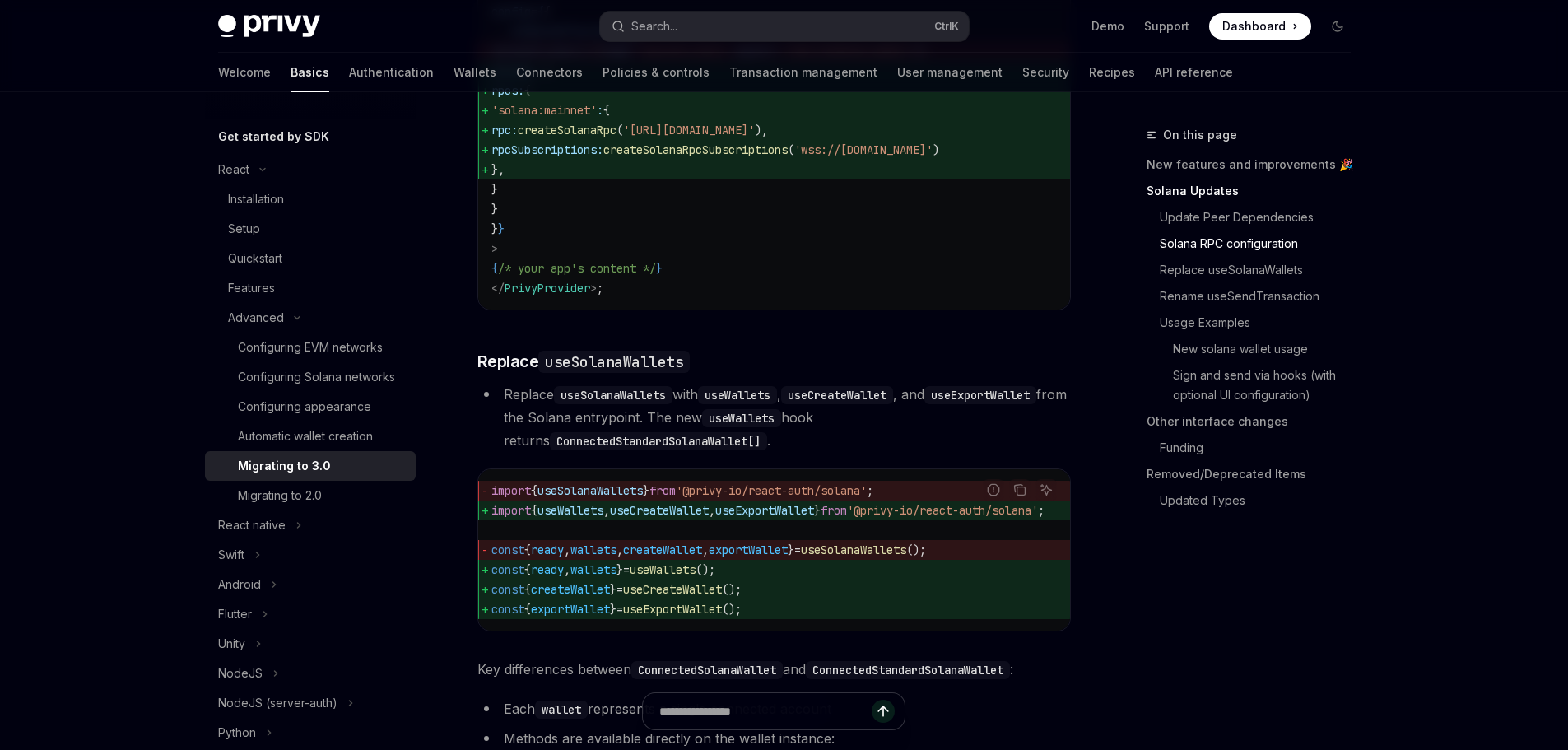
scroll to position [1235, 0]
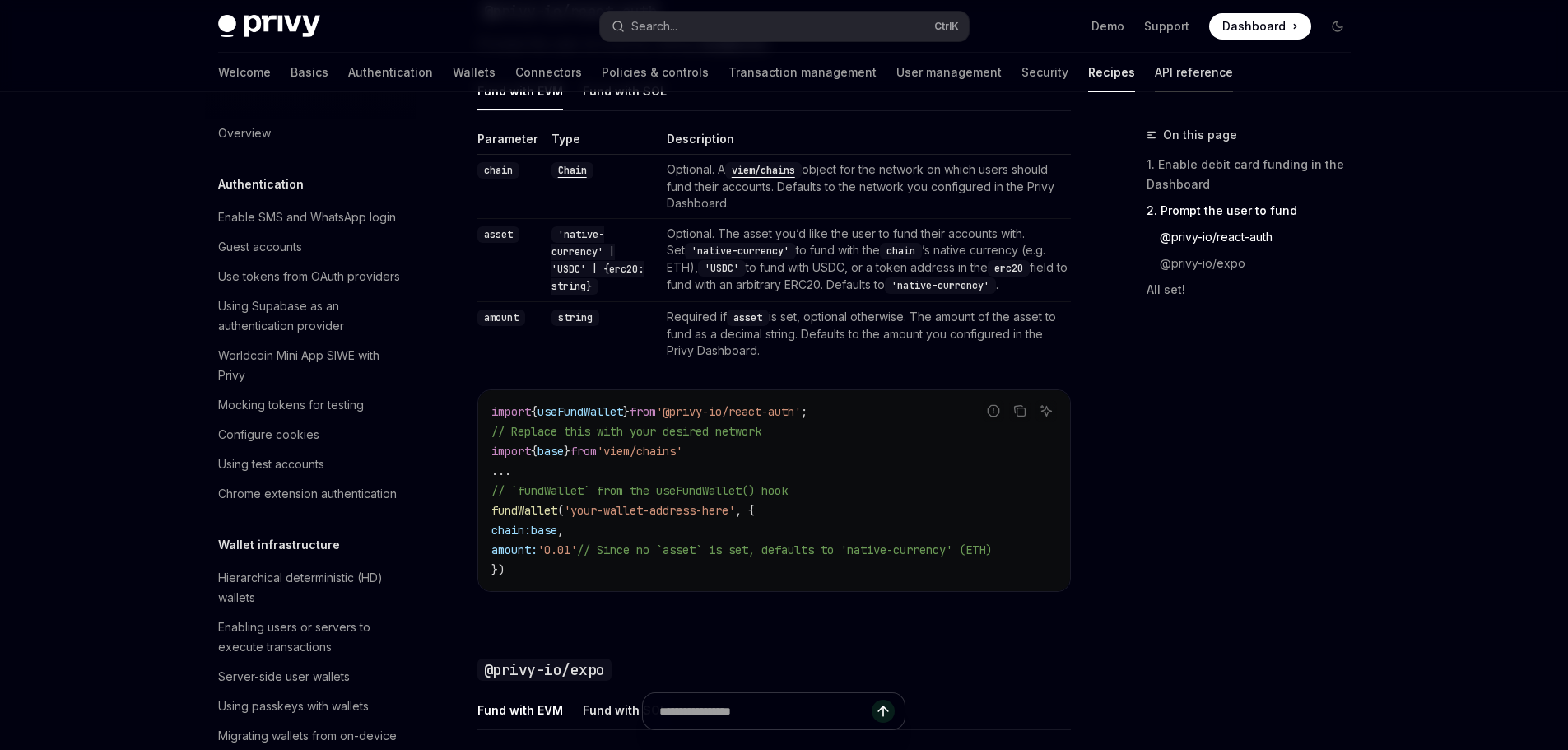
scroll to position [1472, 0]
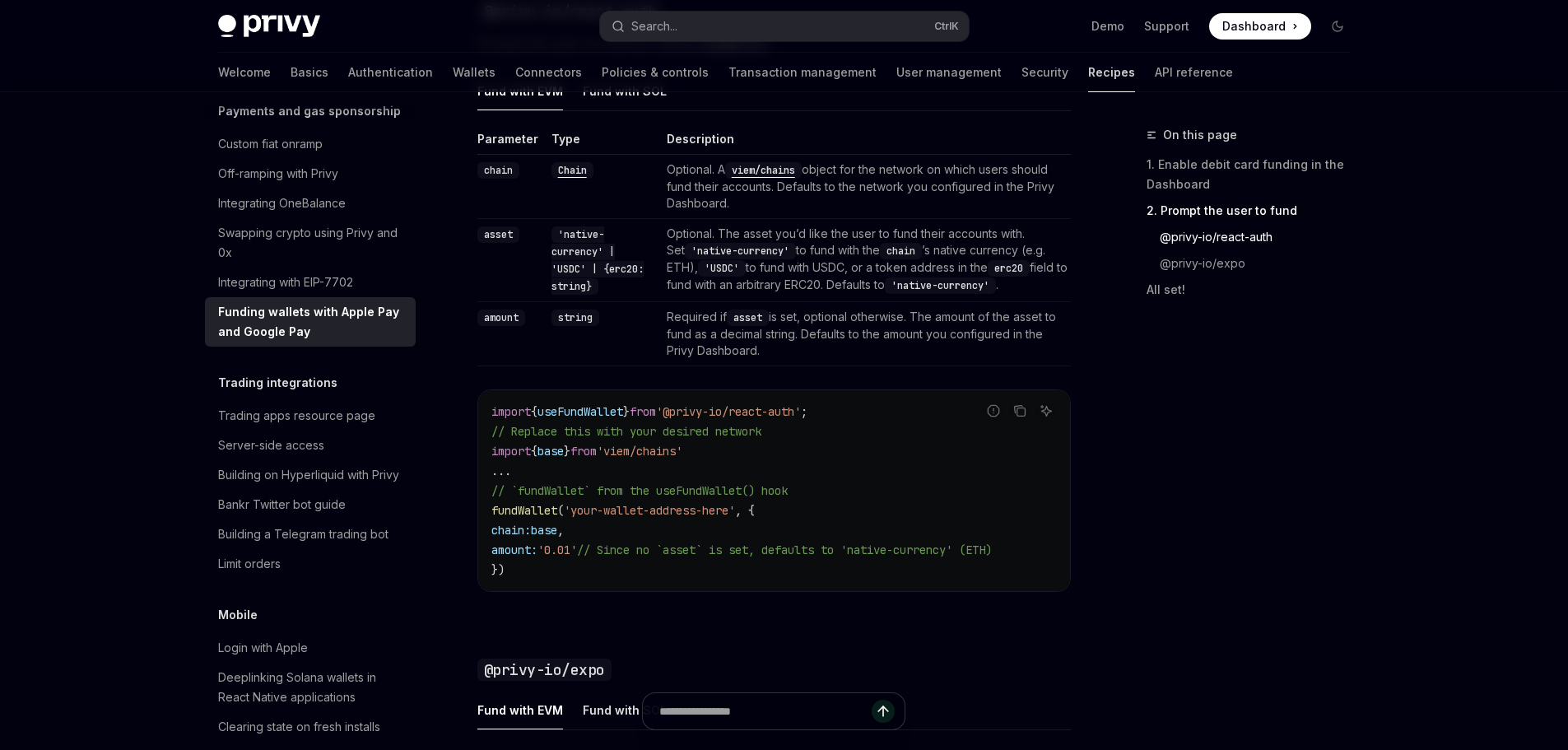
click at [1088, 70] on link "Recipes" at bounding box center [1111, 72] width 47 height 40
type textarea "*"
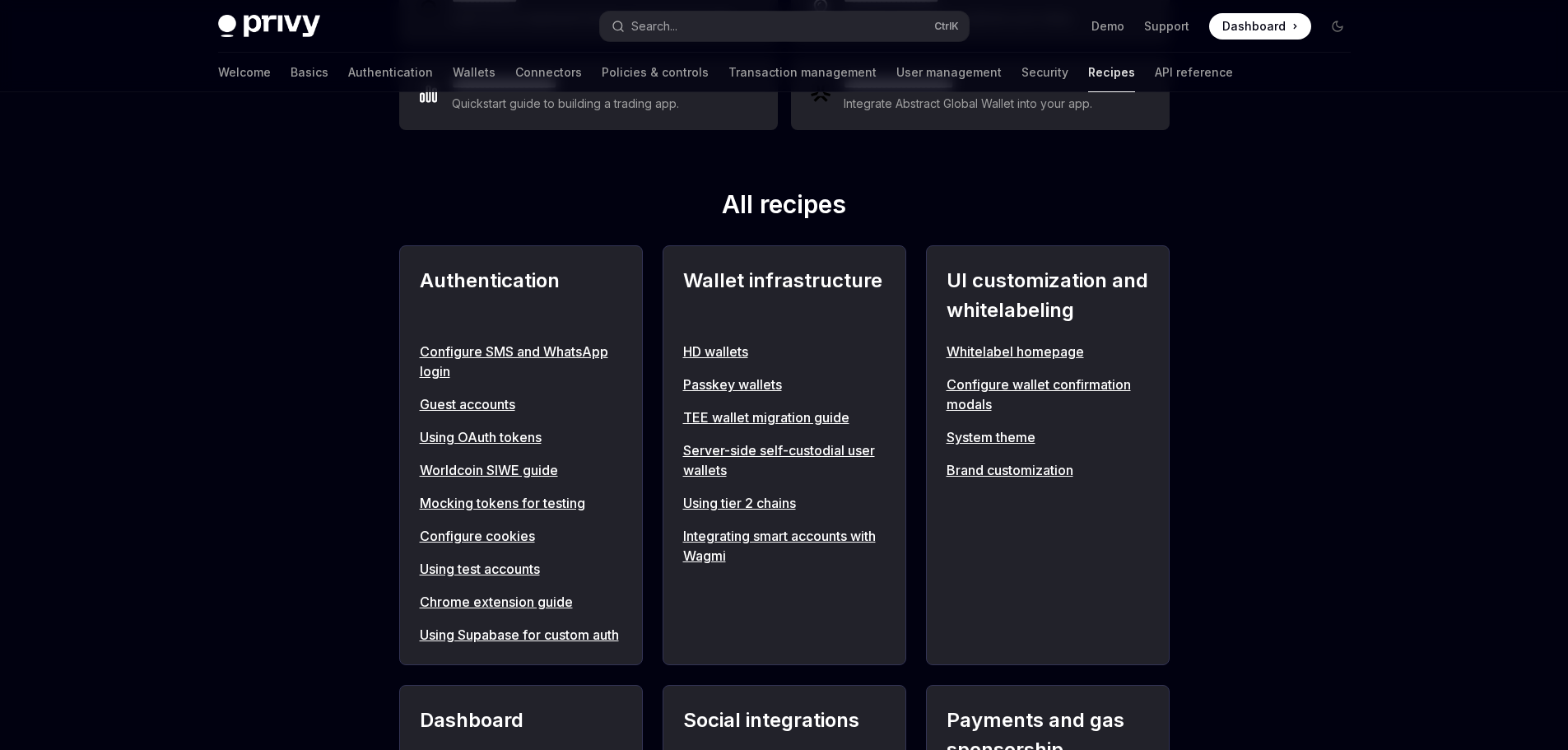
scroll to position [494, 0]
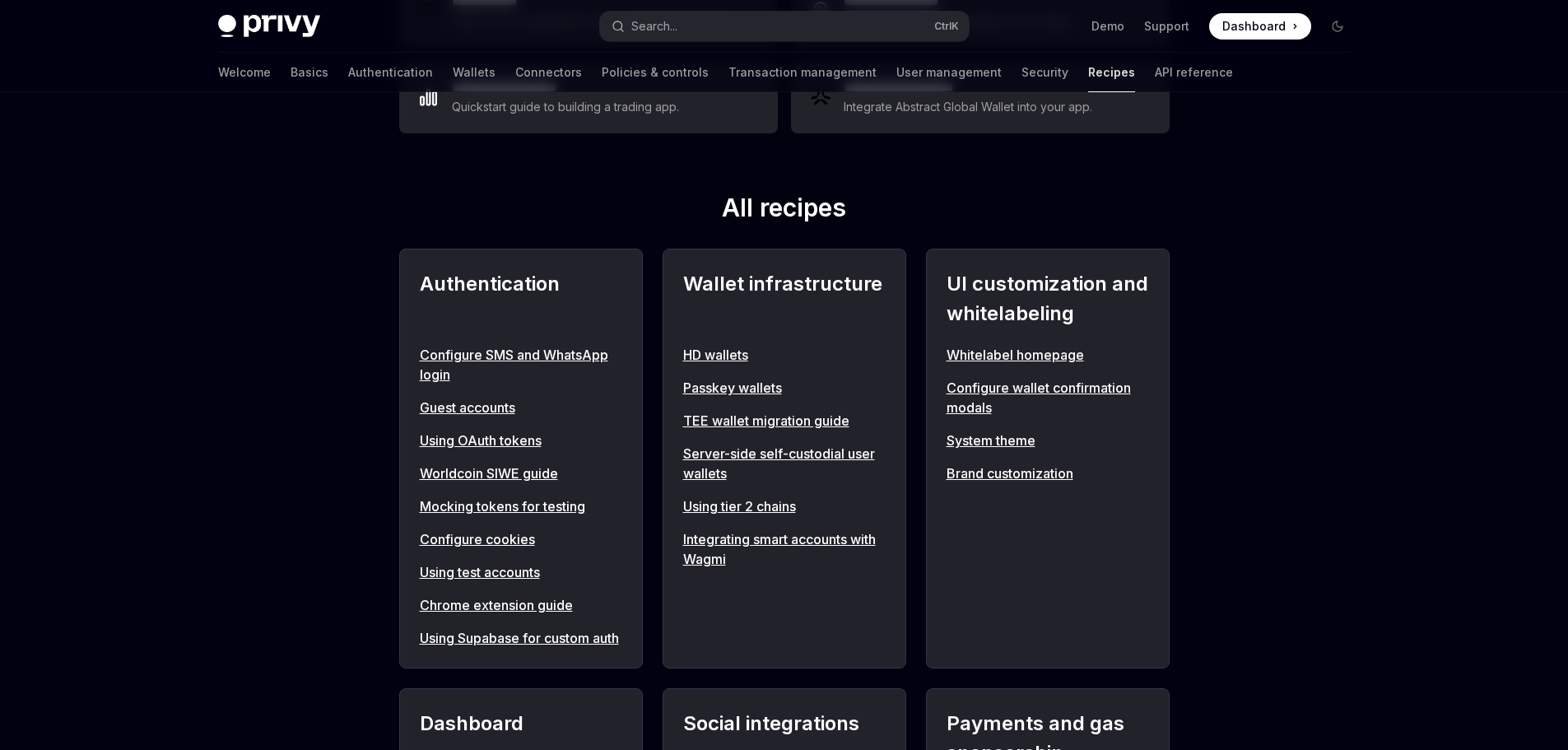
click at [715, 458] on link "Server-side self-custodial user wallets" at bounding box center [784, 463] width 203 height 40
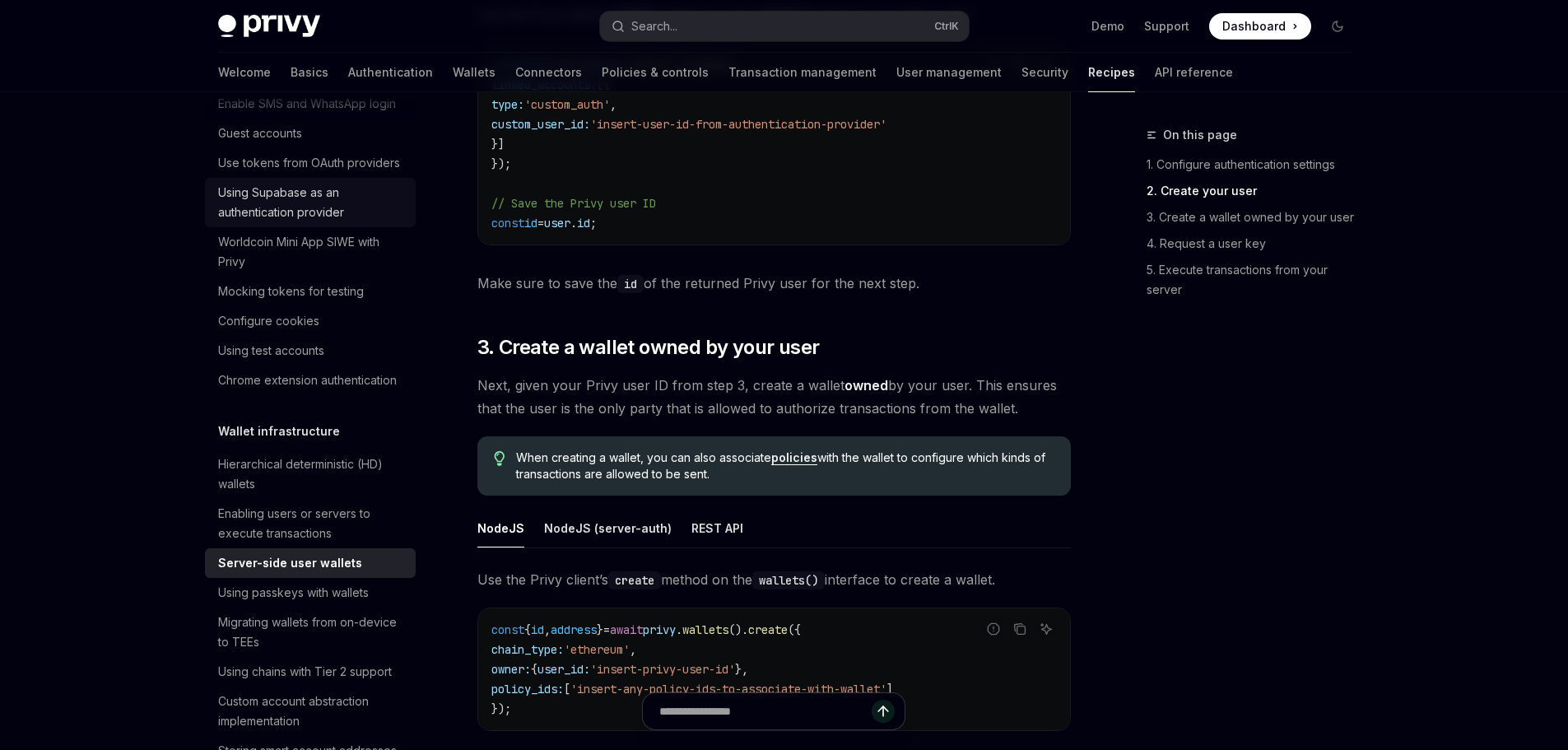
scroll to position [68, 0]
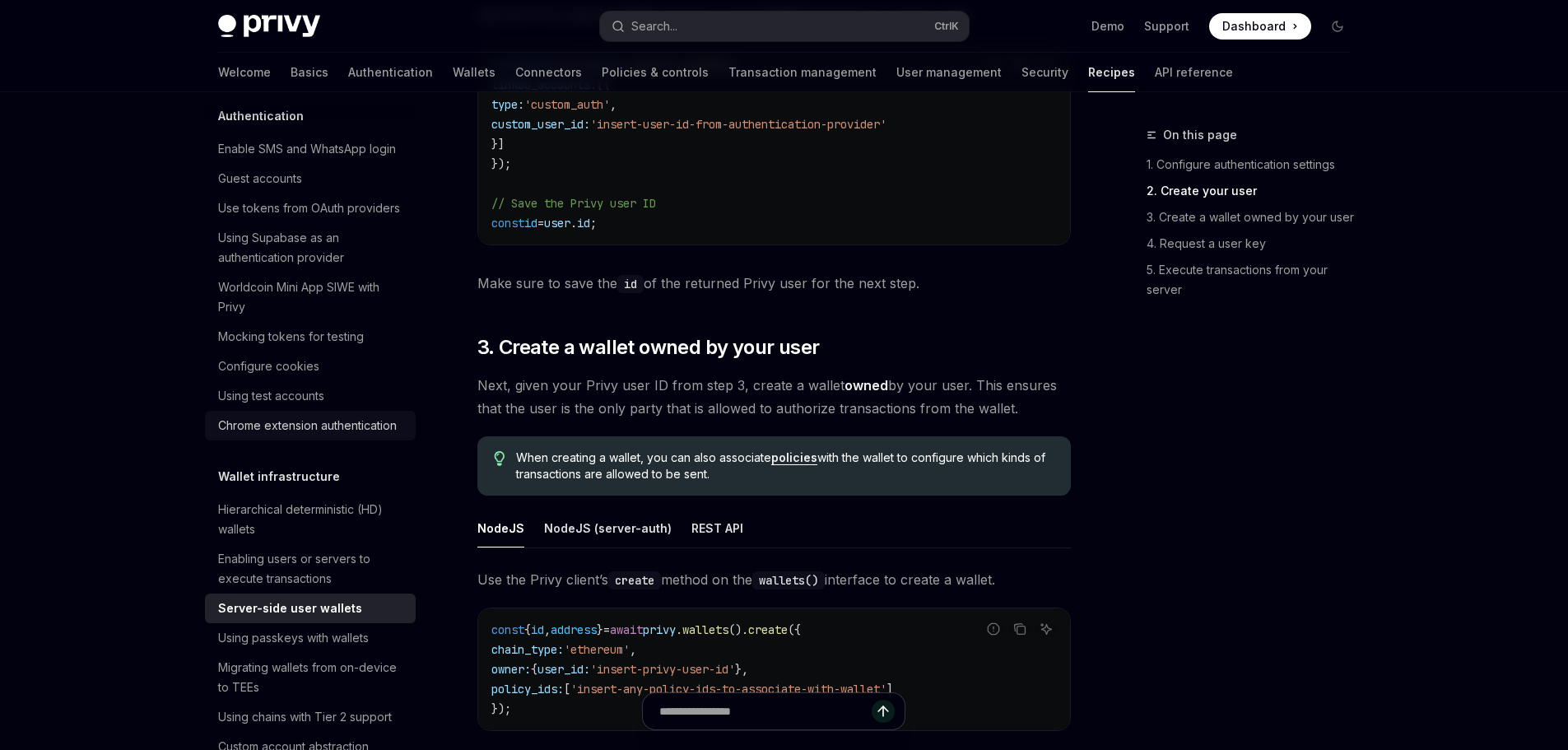
click at [325, 435] on div "Chrome extension authentication" at bounding box center [307, 426] width 178 height 20
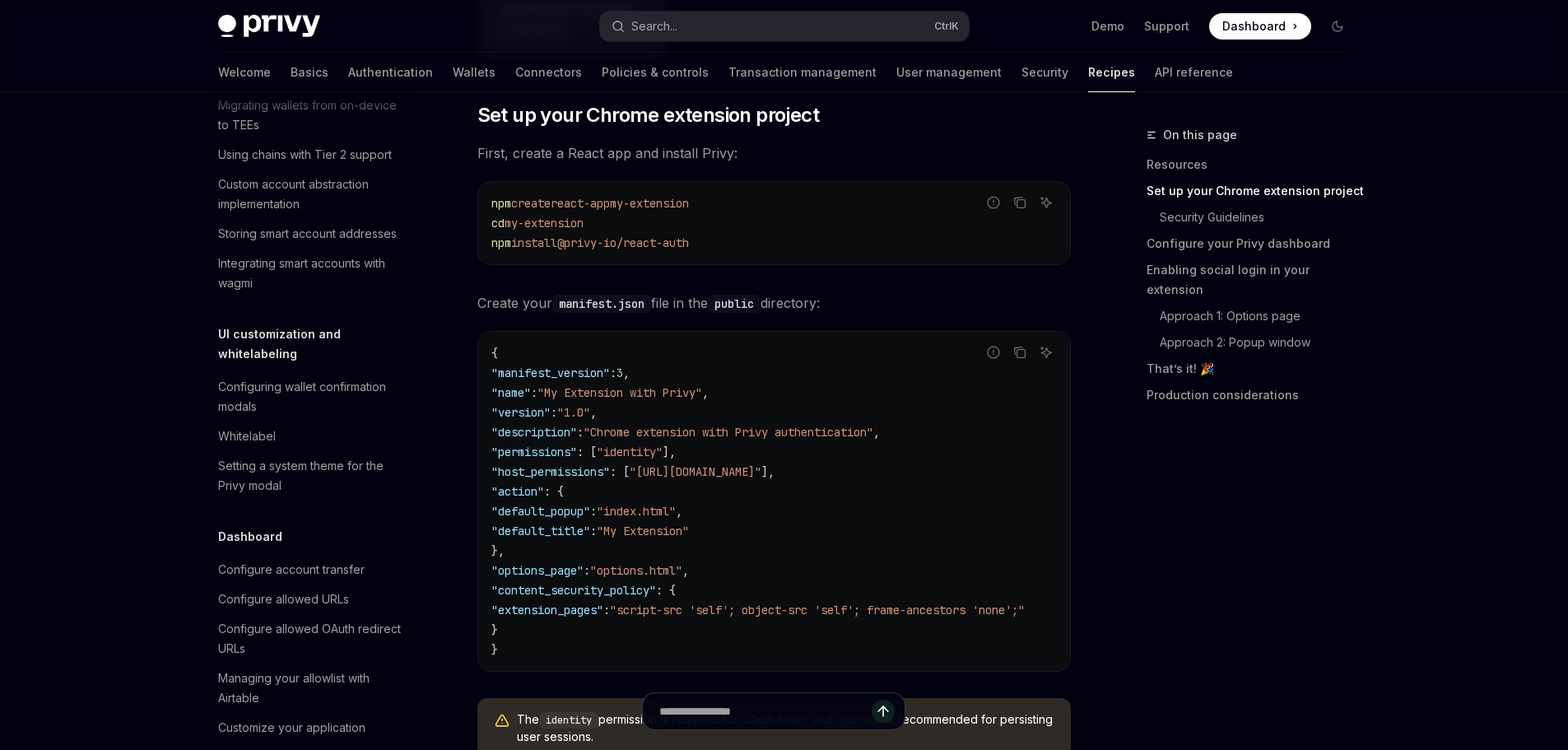
scroll to position [741, 0]
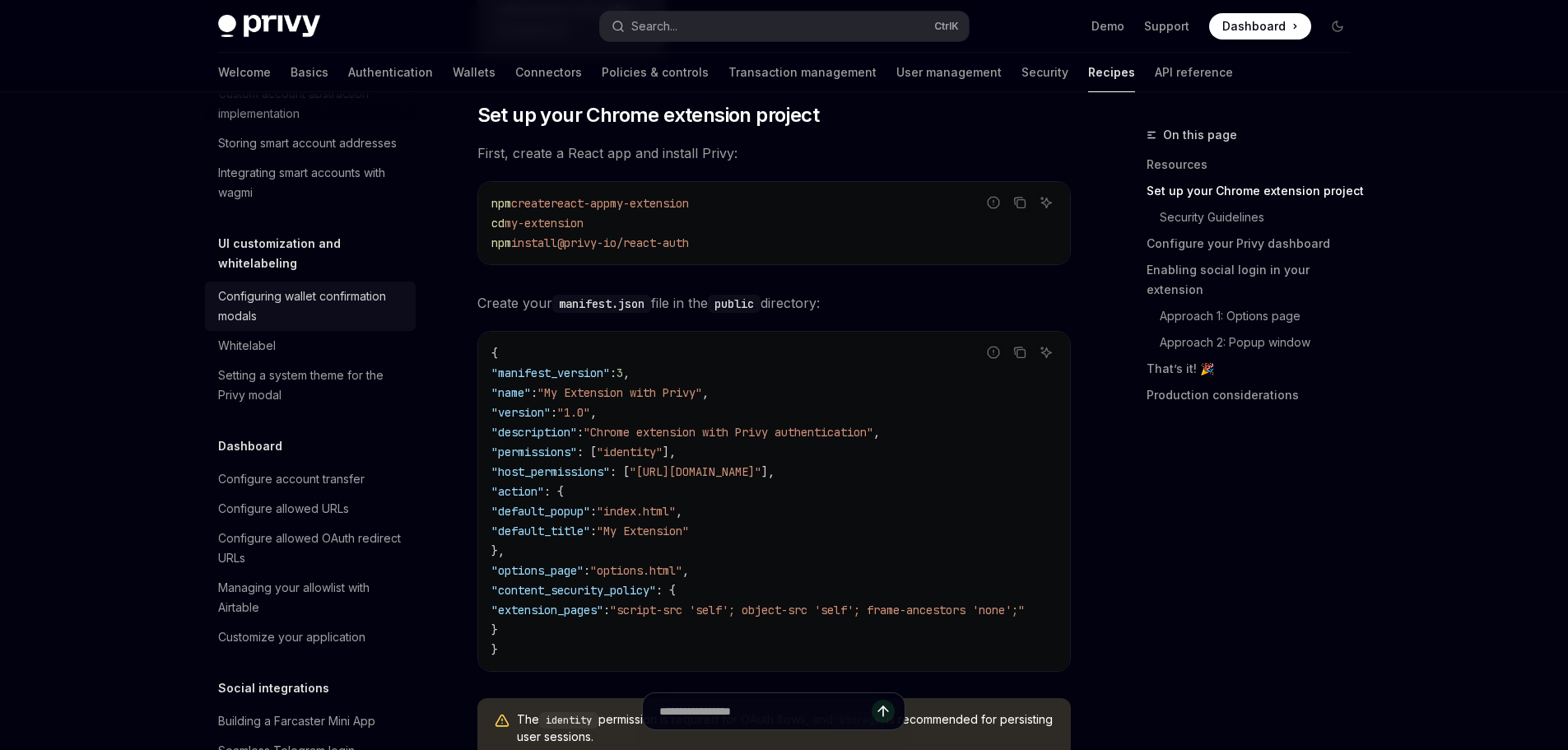
click at [276, 326] on div "Configuring wallet confirmation modals" at bounding box center [312, 306] width 188 height 40
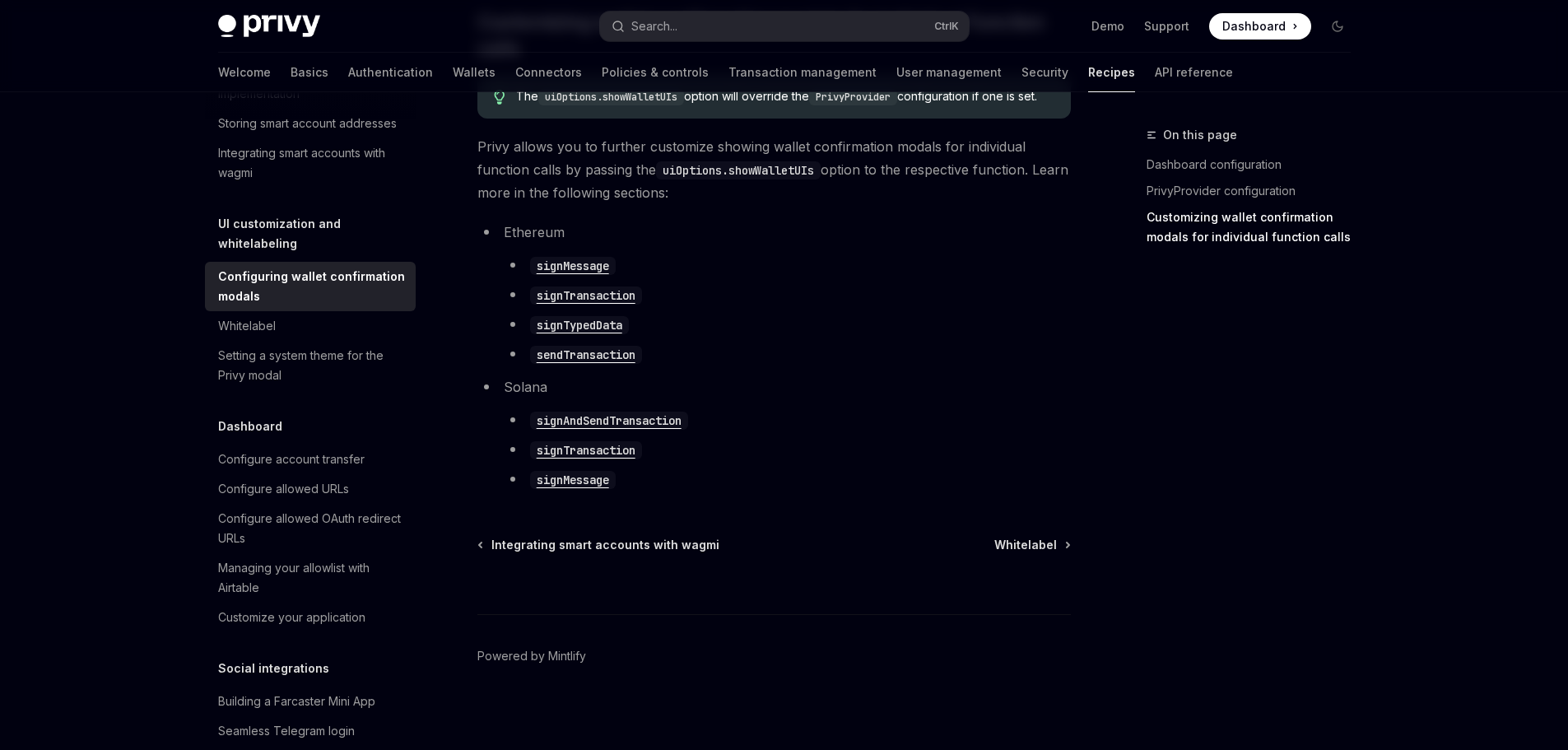
scroll to position [988, 0]
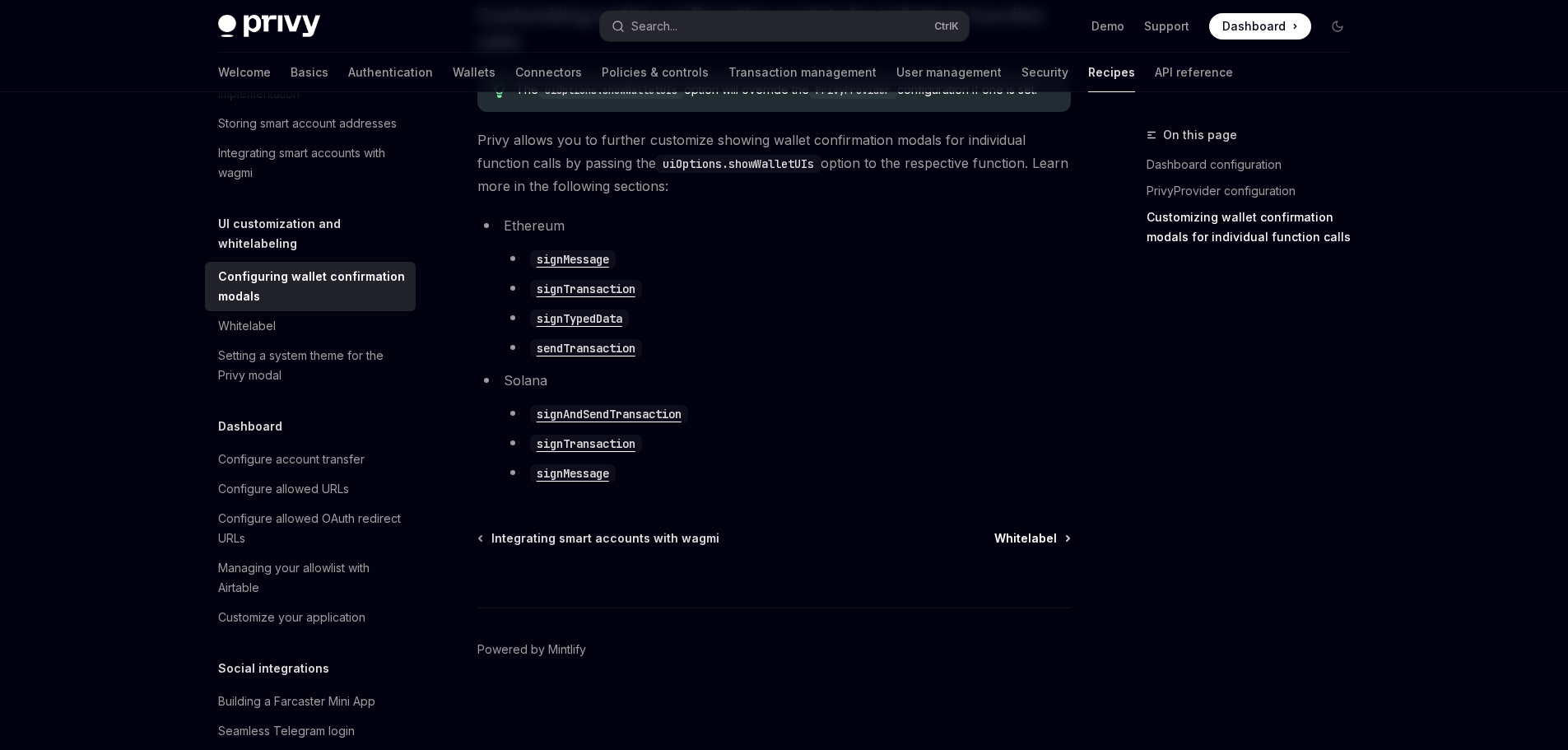
click at [1017, 538] on span "Whitelabel" at bounding box center [1025, 538] width 62 height 17
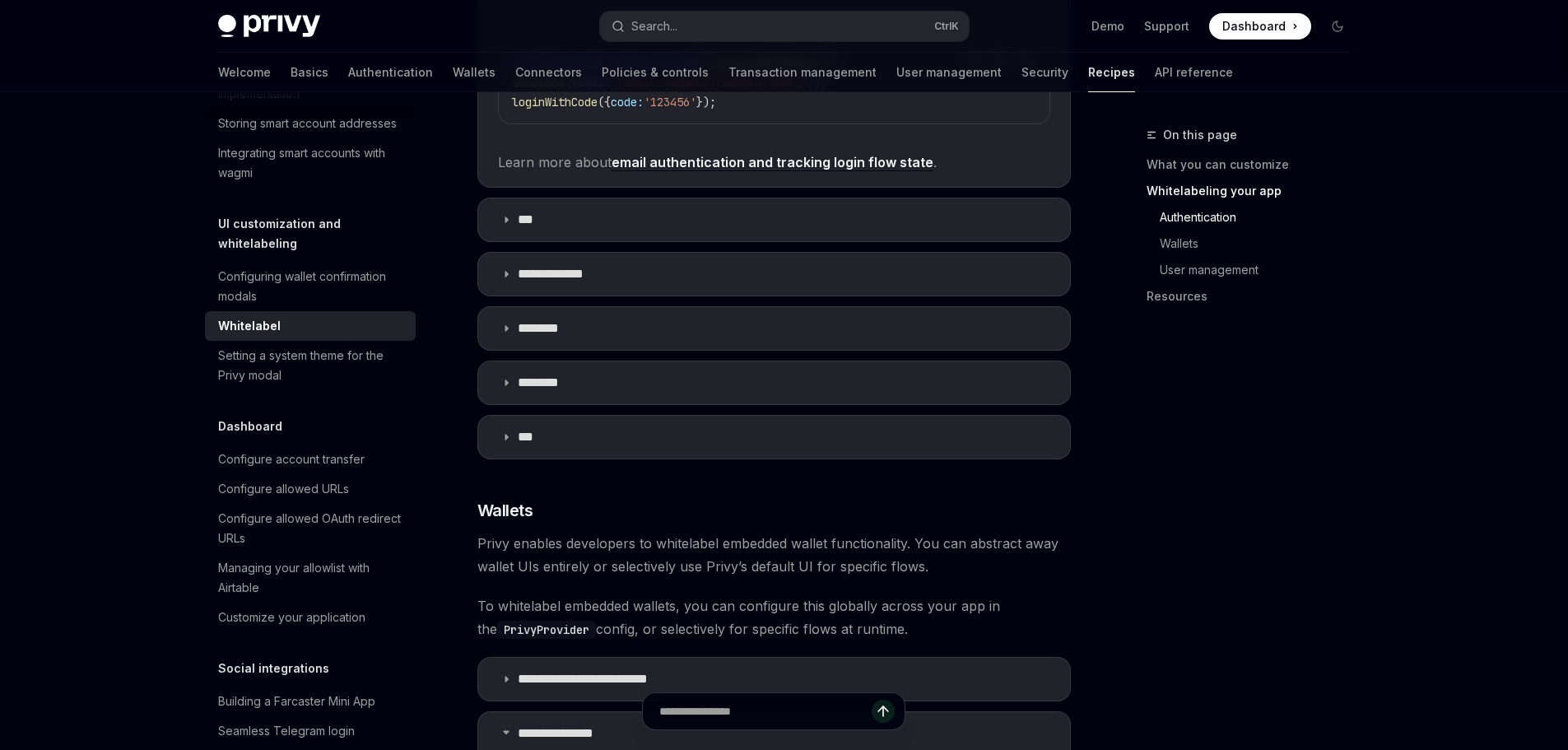
scroll to position [1071, 0]
click at [506, 378] on icon at bounding box center [506, 381] width 10 height 10
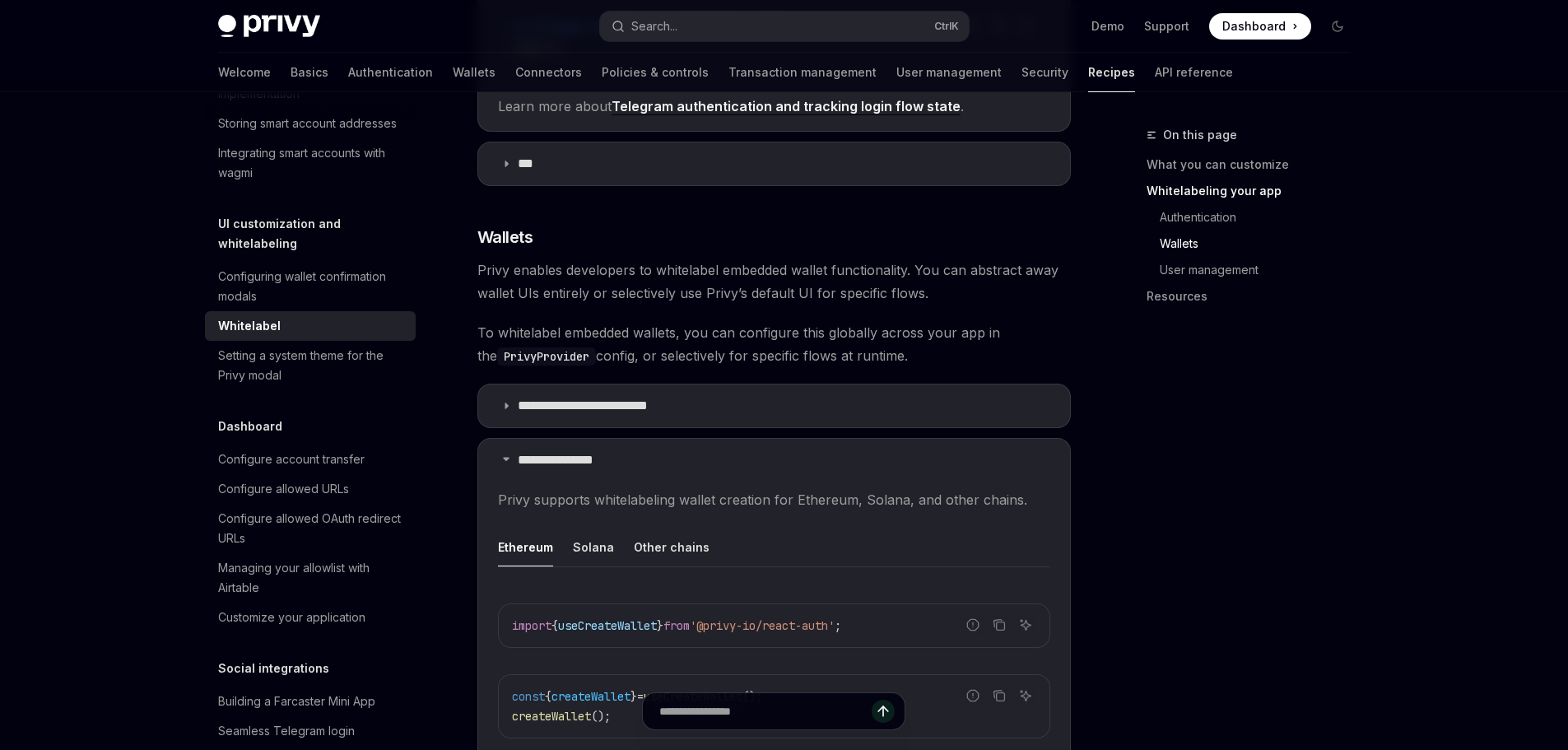
scroll to position [1647, 0]
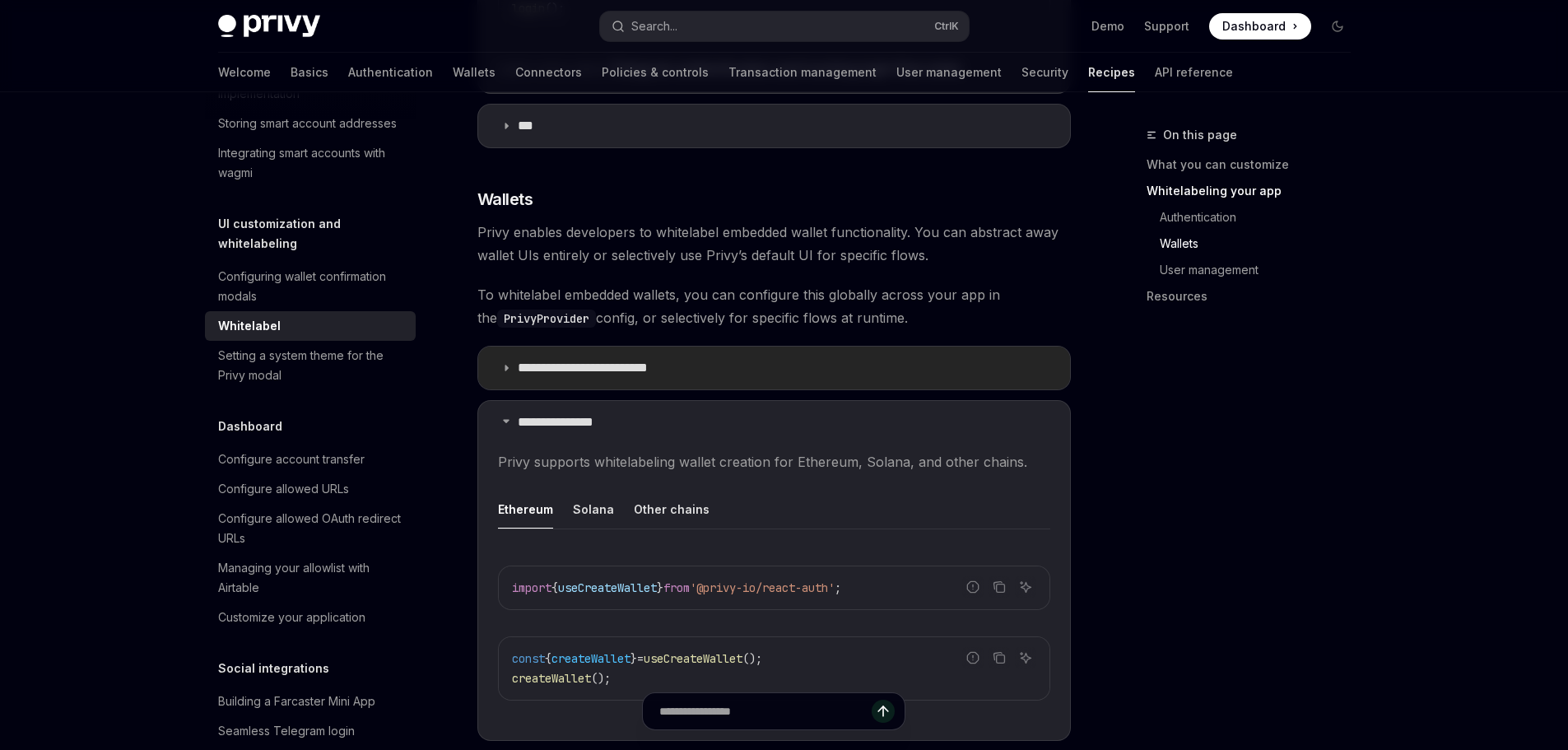
click at [506, 365] on icon at bounding box center [506, 368] width 10 height 10
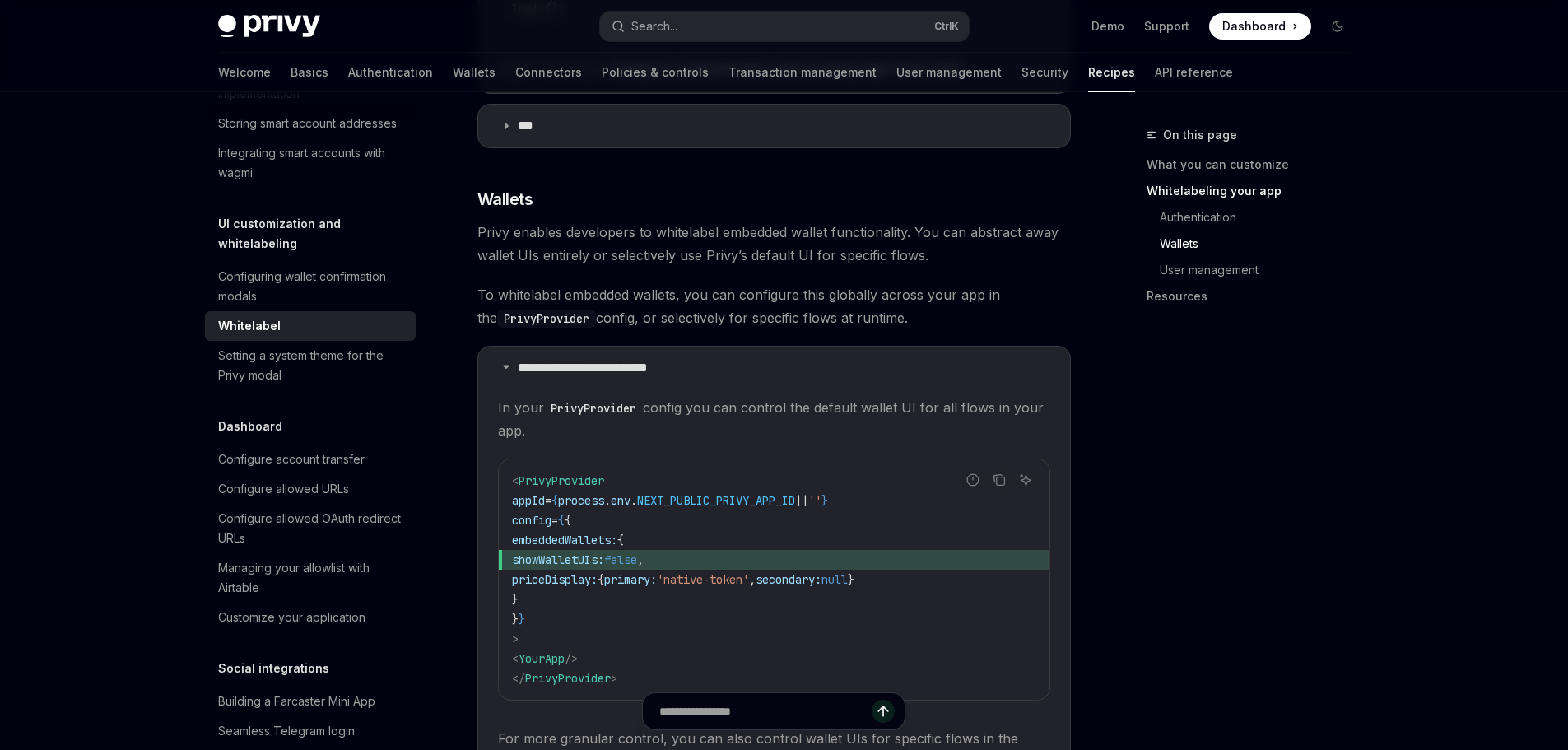
click at [1185, 402] on div "On this page What you can customize Whitelabeling your app Authentication Walle…" at bounding box center [1238, 438] width 250 height 625
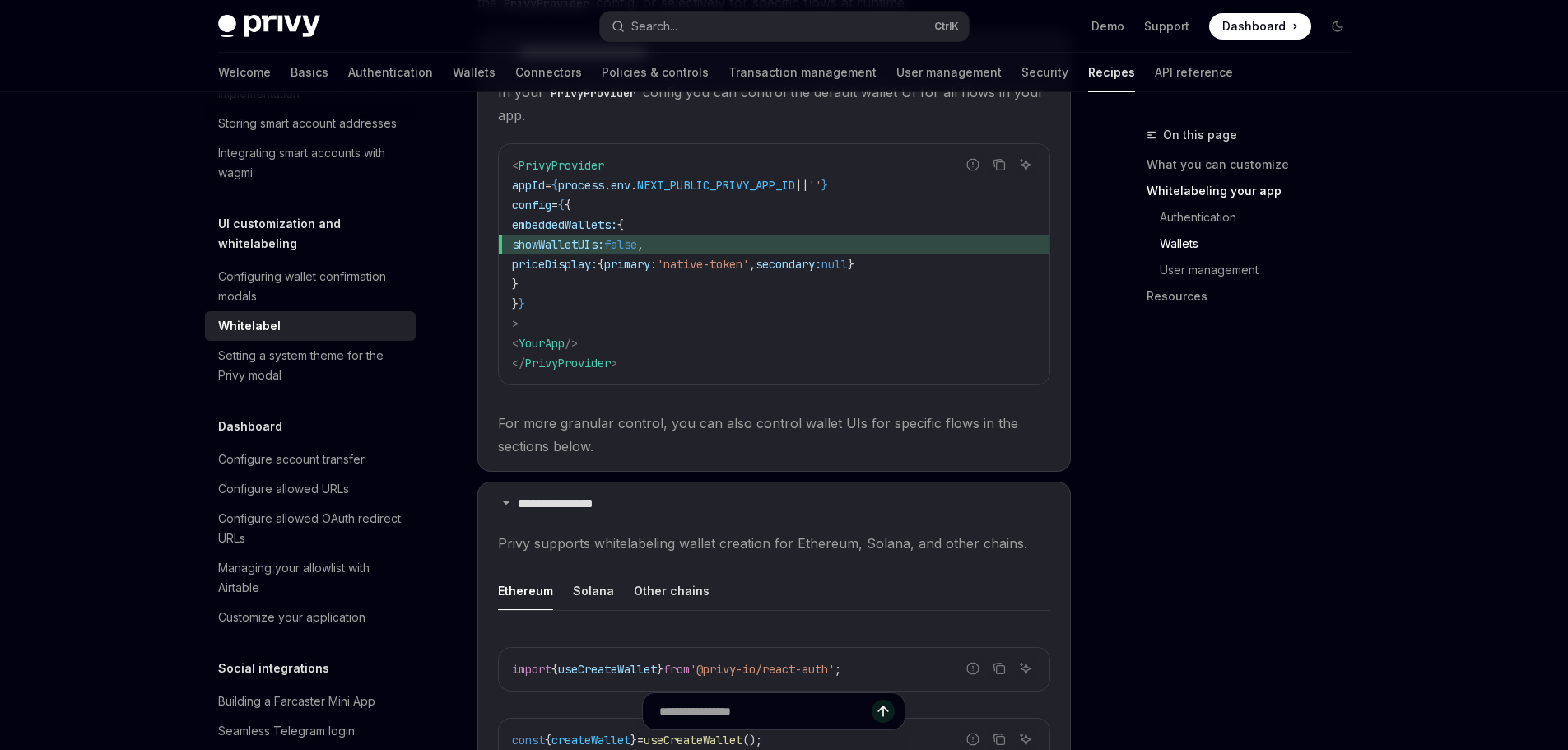
scroll to position [1976, 0]
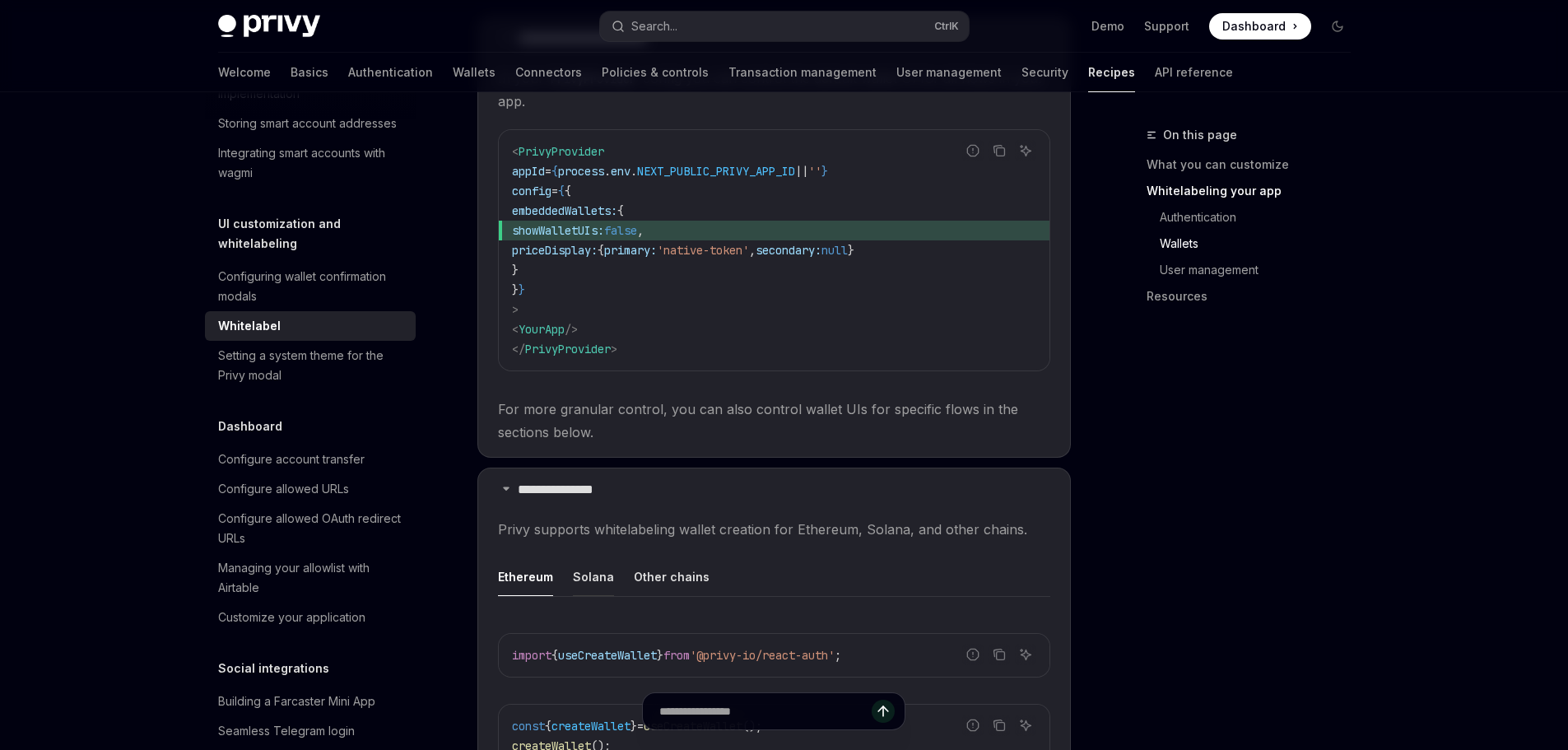
click at [588, 565] on div "Solana" at bounding box center [593, 576] width 42 height 39
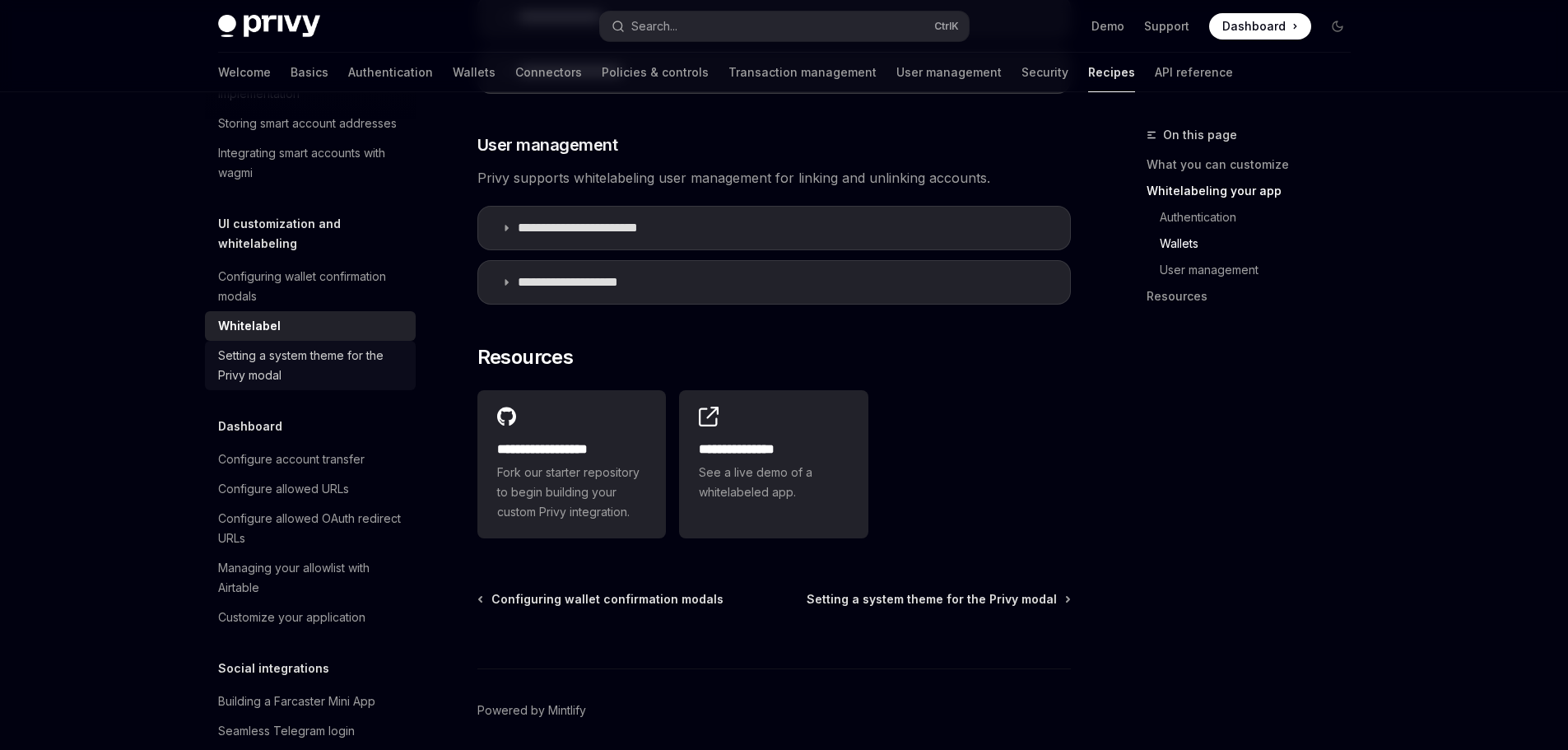
scroll to position [823, 0]
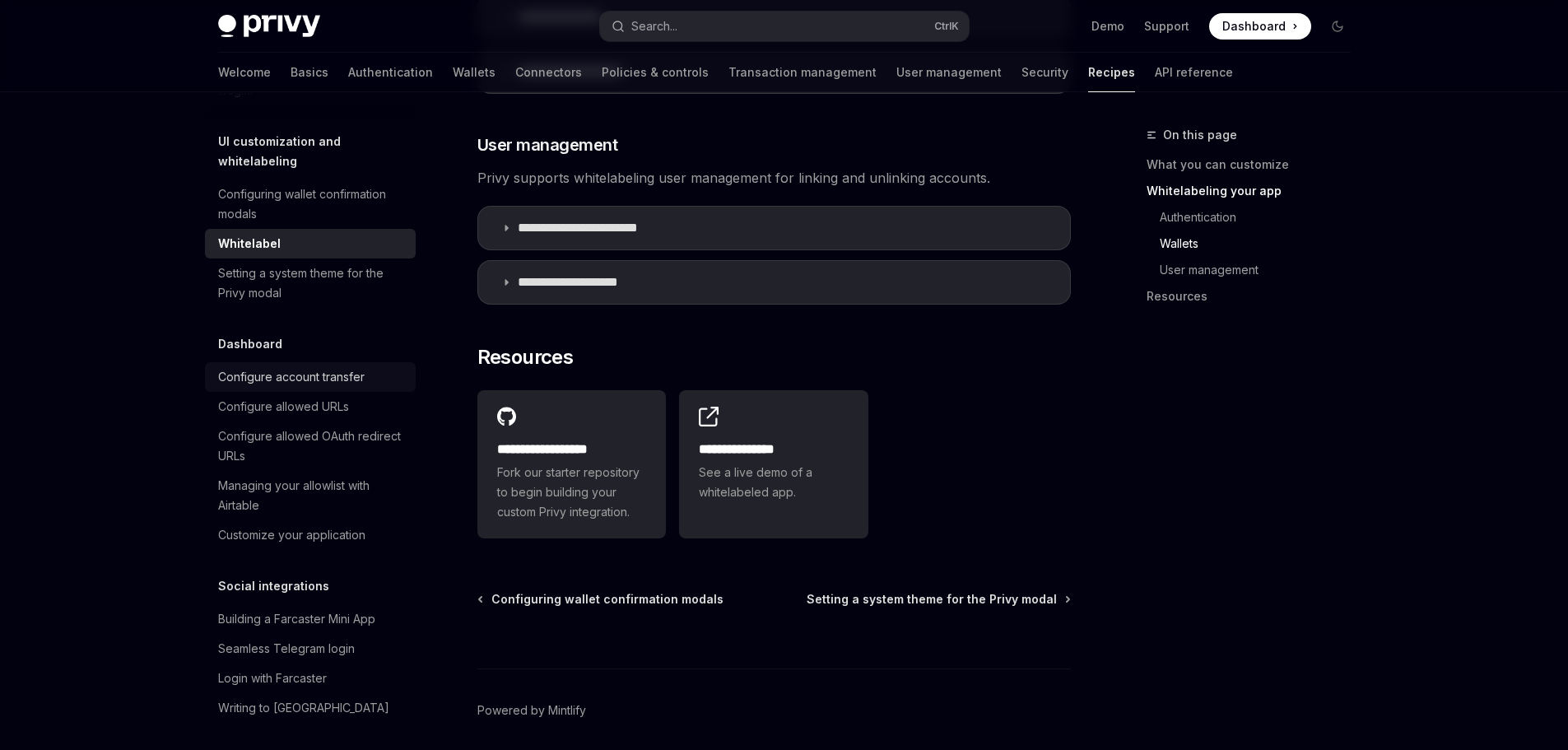
click at [297, 387] on div "Configure account transfer" at bounding box center [291, 377] width 146 height 20
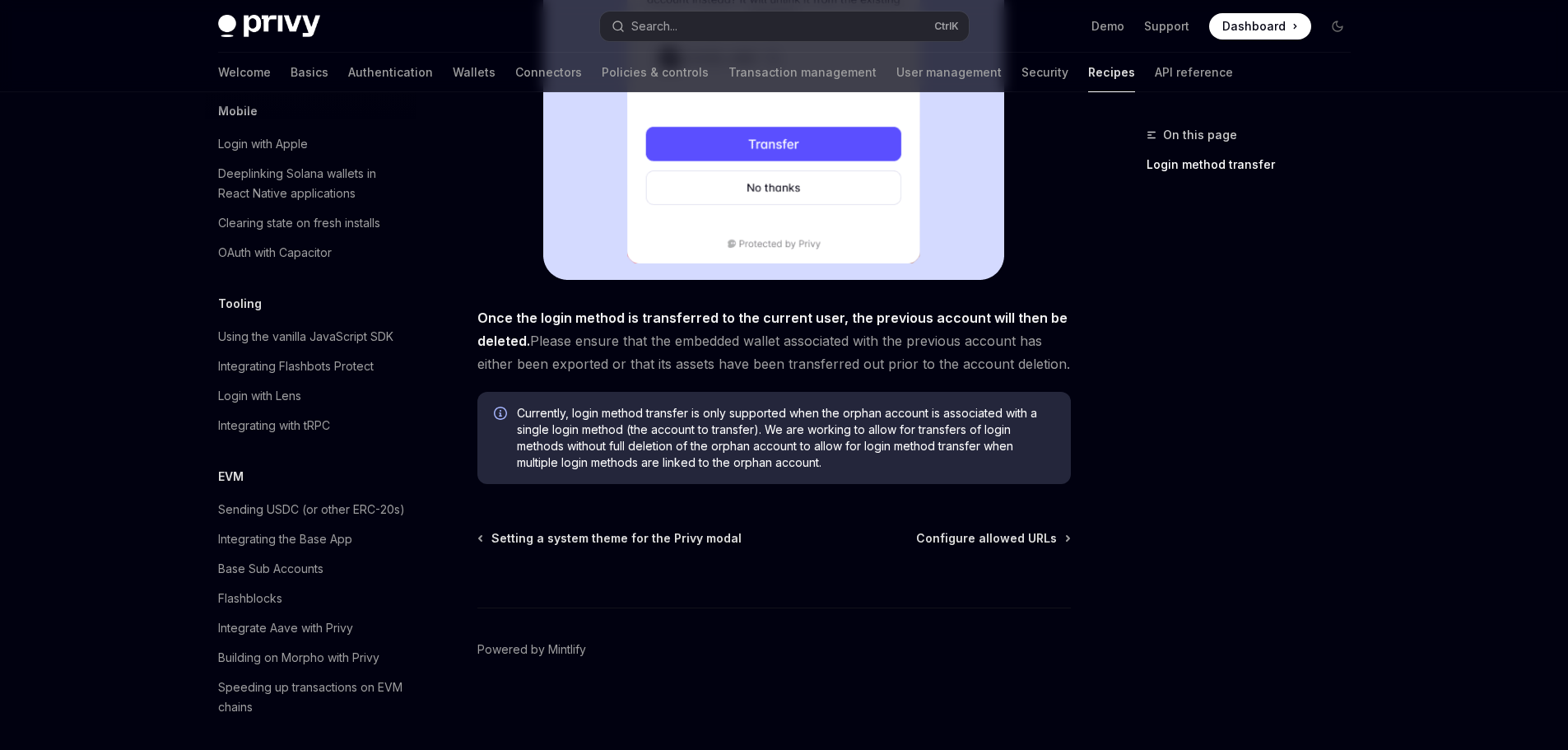
scroll to position [1976, 0]
click at [328, 203] on div "Deeplinking Solana wallets in React Native applications" at bounding box center [312, 183] width 188 height 40
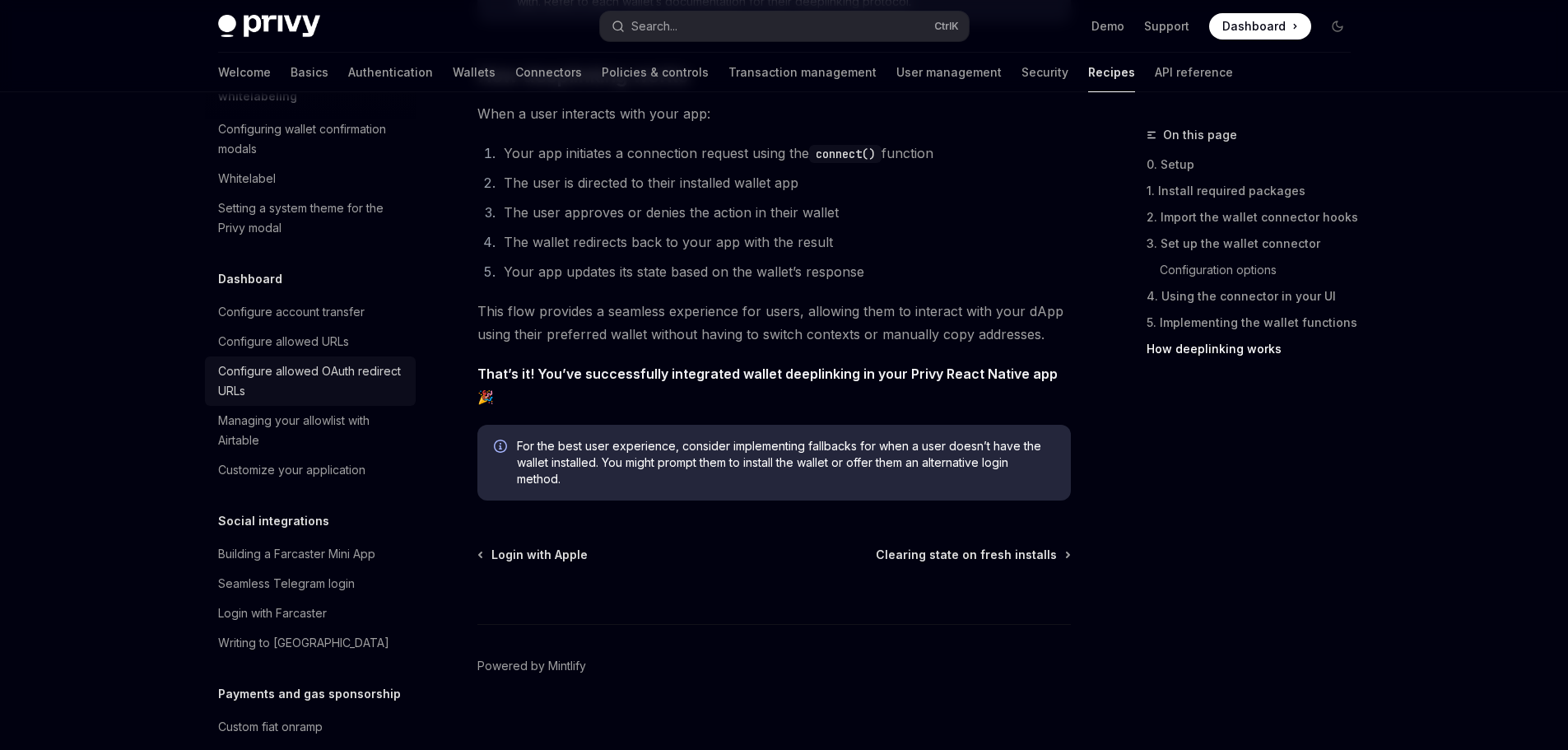
scroll to position [806, 0]
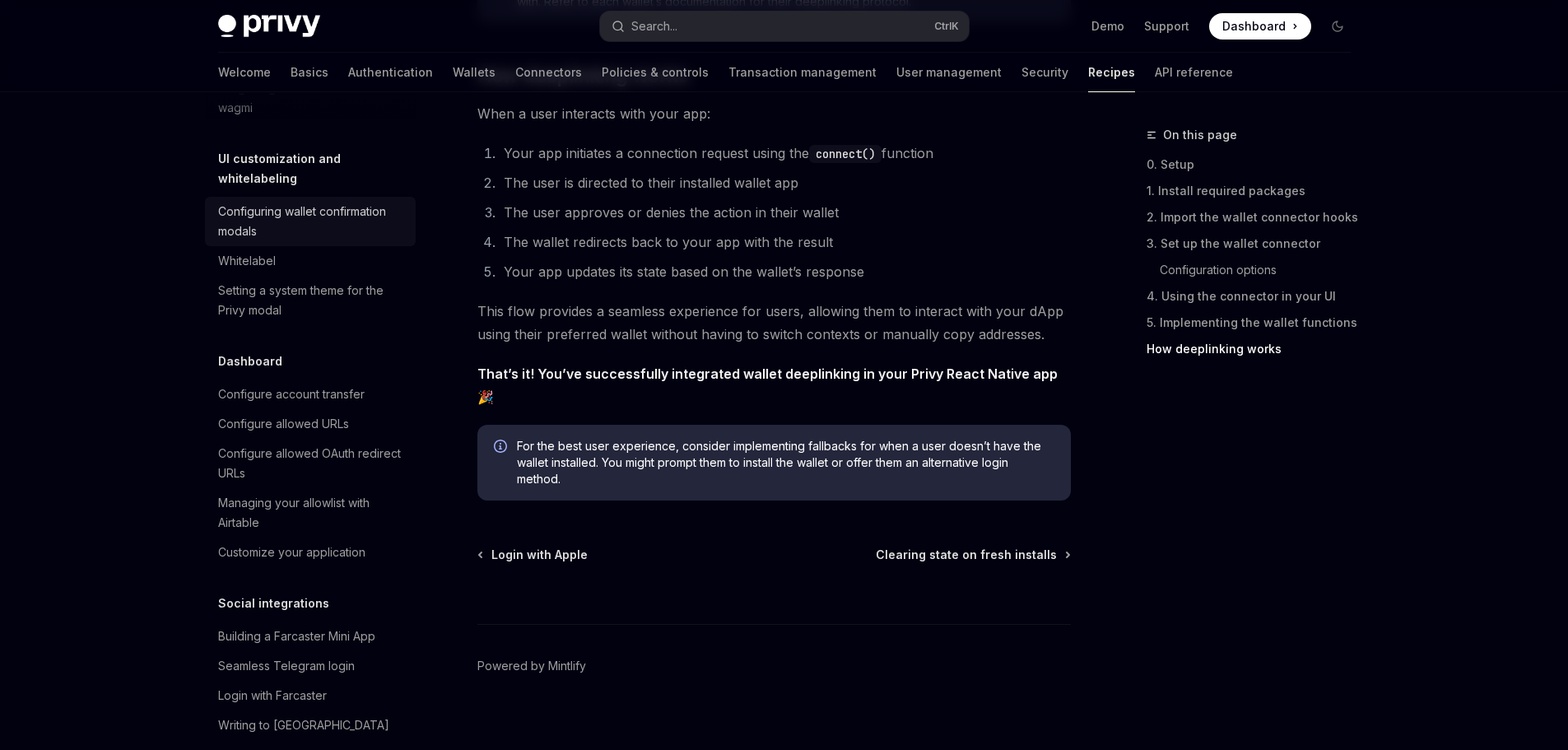
click at [290, 241] on div "Configuring wallet confirmation modals" at bounding box center [312, 222] width 188 height 40
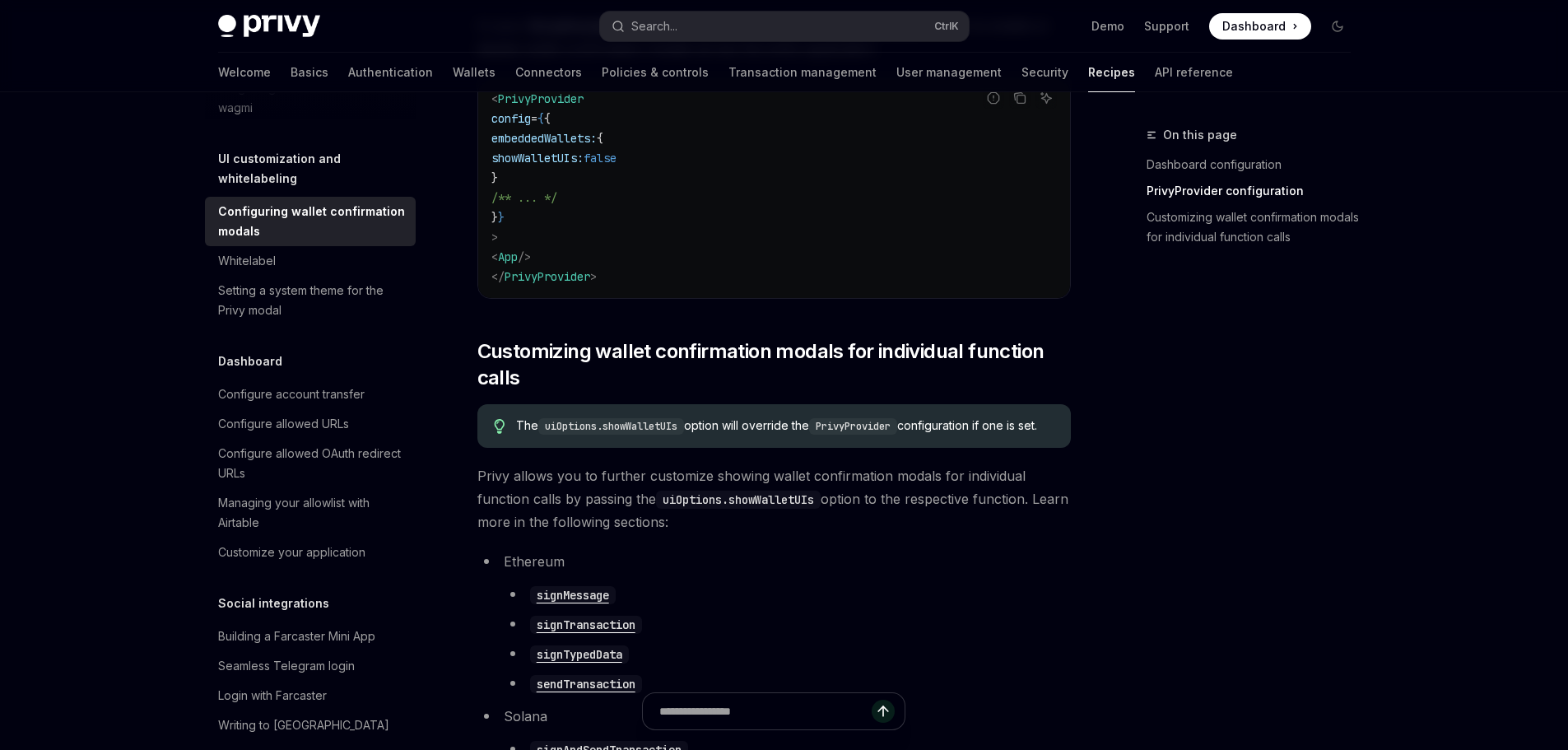
scroll to position [741, 0]
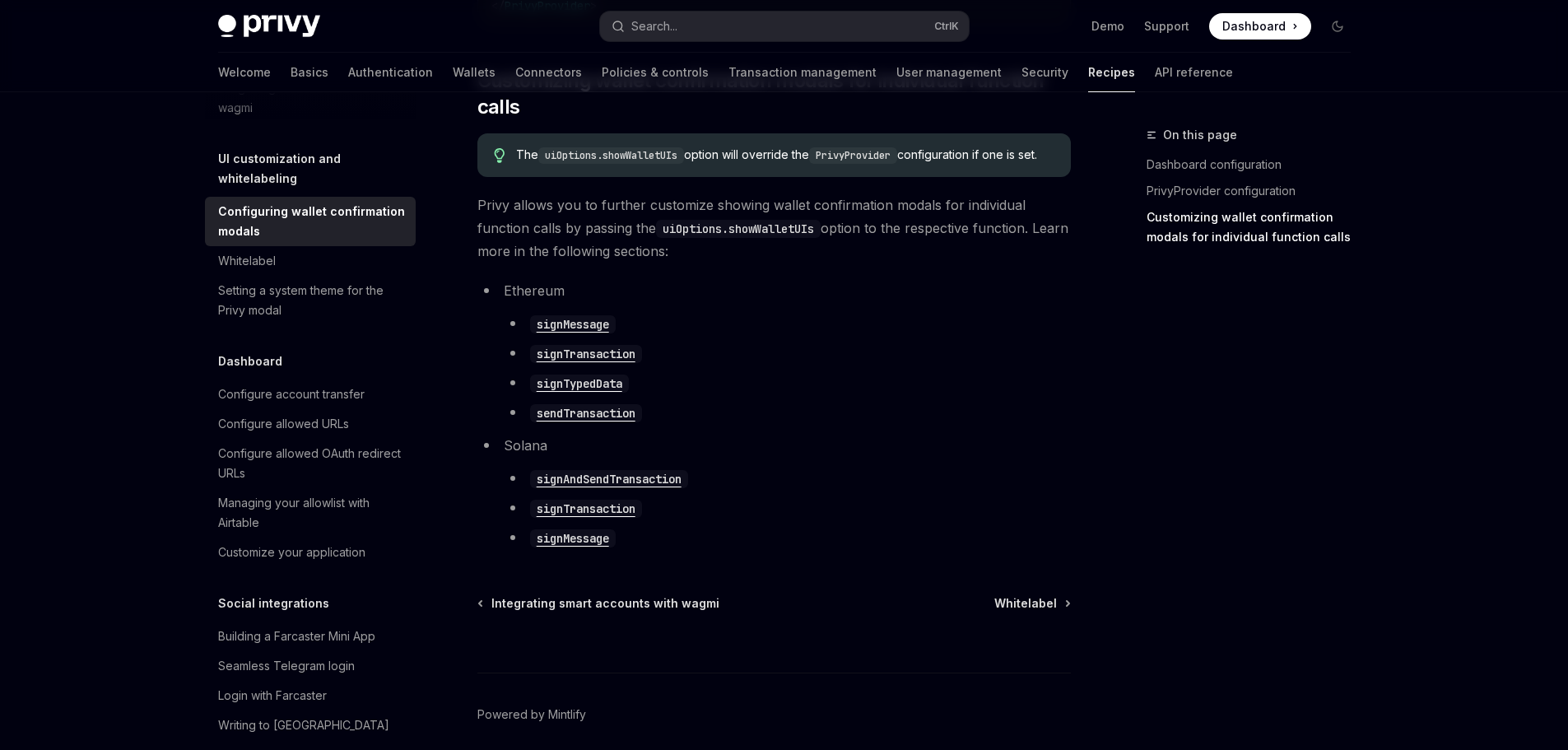
click at [611, 488] on code "signAndSendTransaction" at bounding box center [608, 479] width 158 height 18
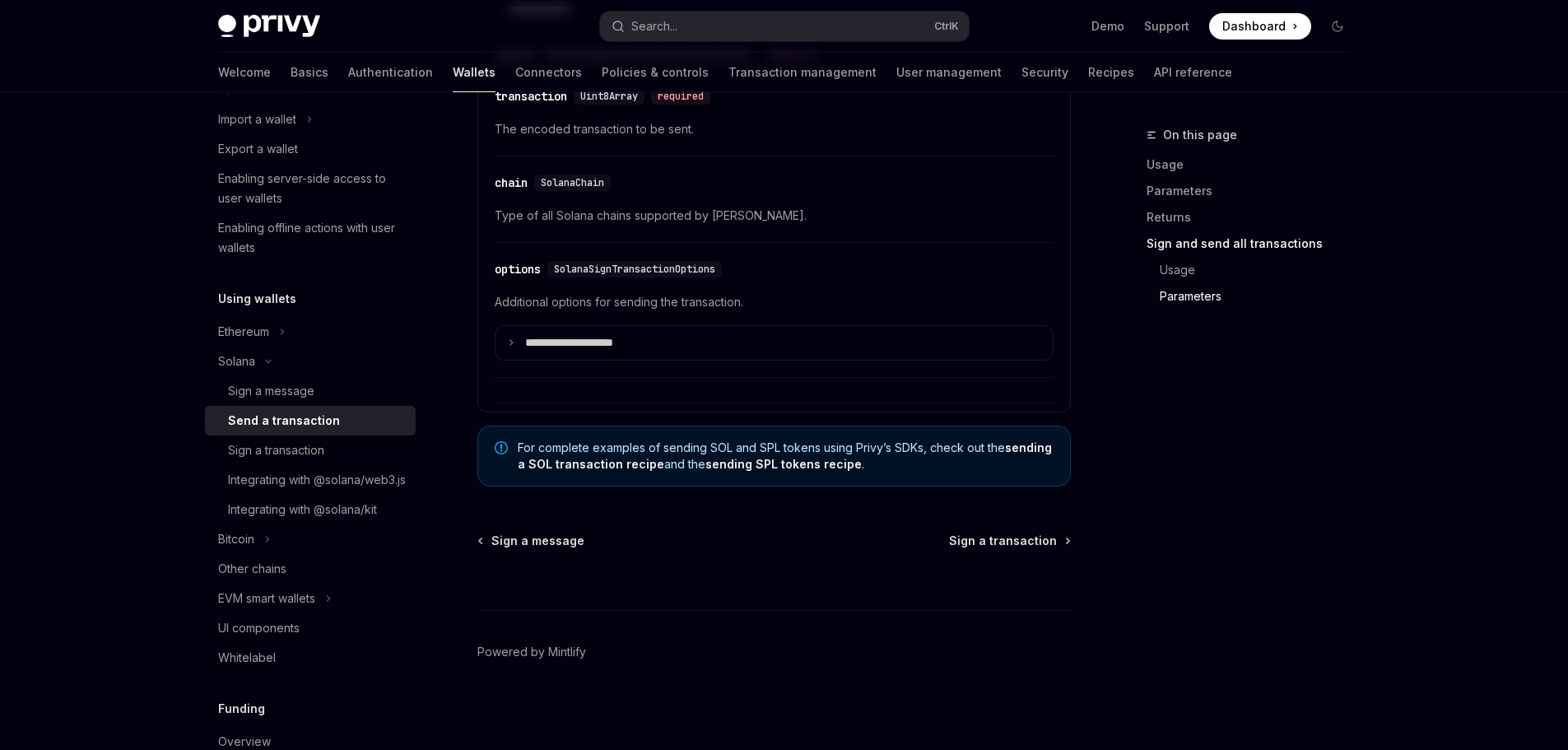
scroll to position [4871, 0]
click at [348, 76] on link "Authentication" at bounding box center [390, 72] width 85 height 40
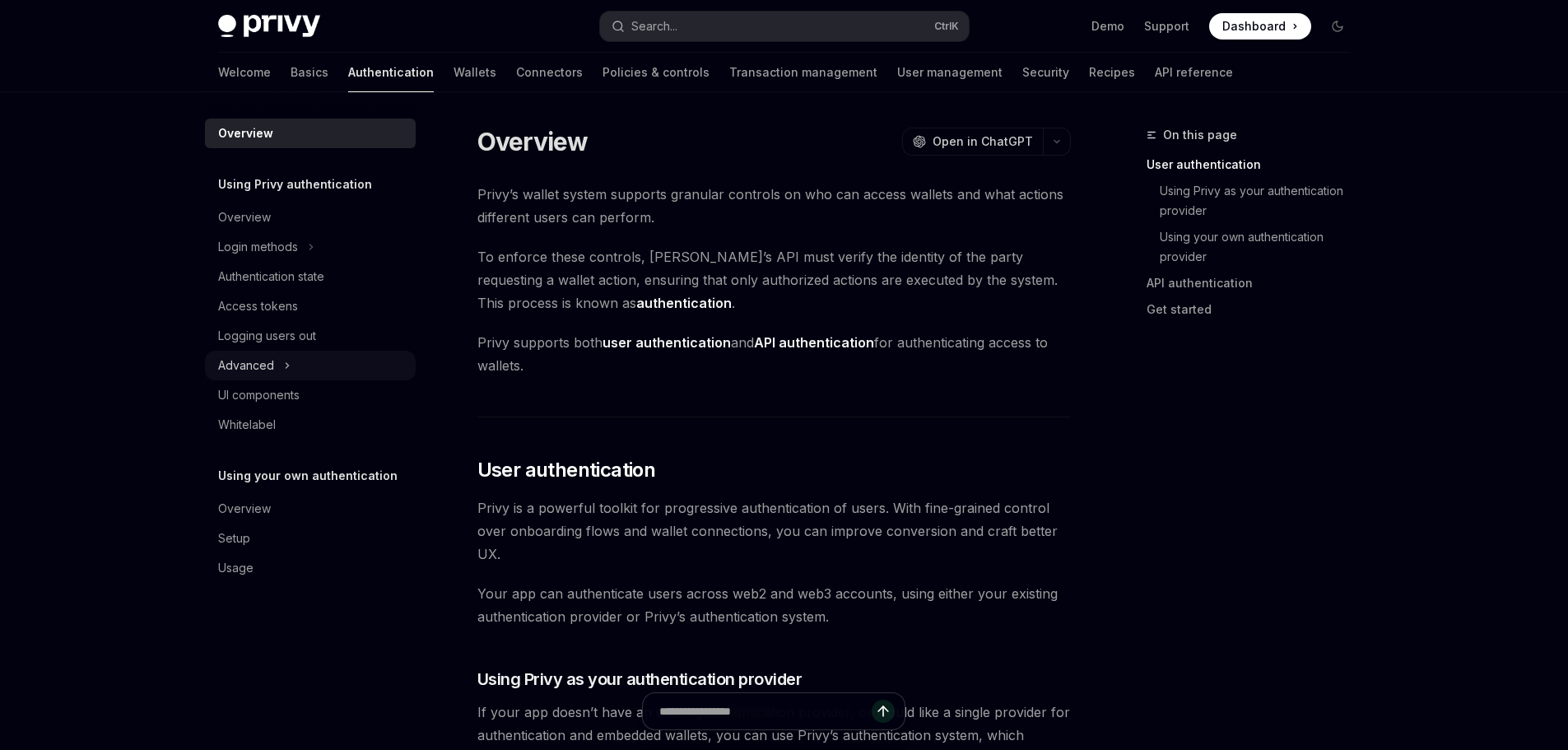
click at [284, 368] on icon "Toggle Advanced section" at bounding box center [287, 365] width 7 height 20
click at [285, 365] on icon "Toggle Advanced section" at bounding box center [287, 365] width 20 height 7
click at [284, 393] on div "UI components" at bounding box center [259, 395] width 81 height 20
type textarea "*"
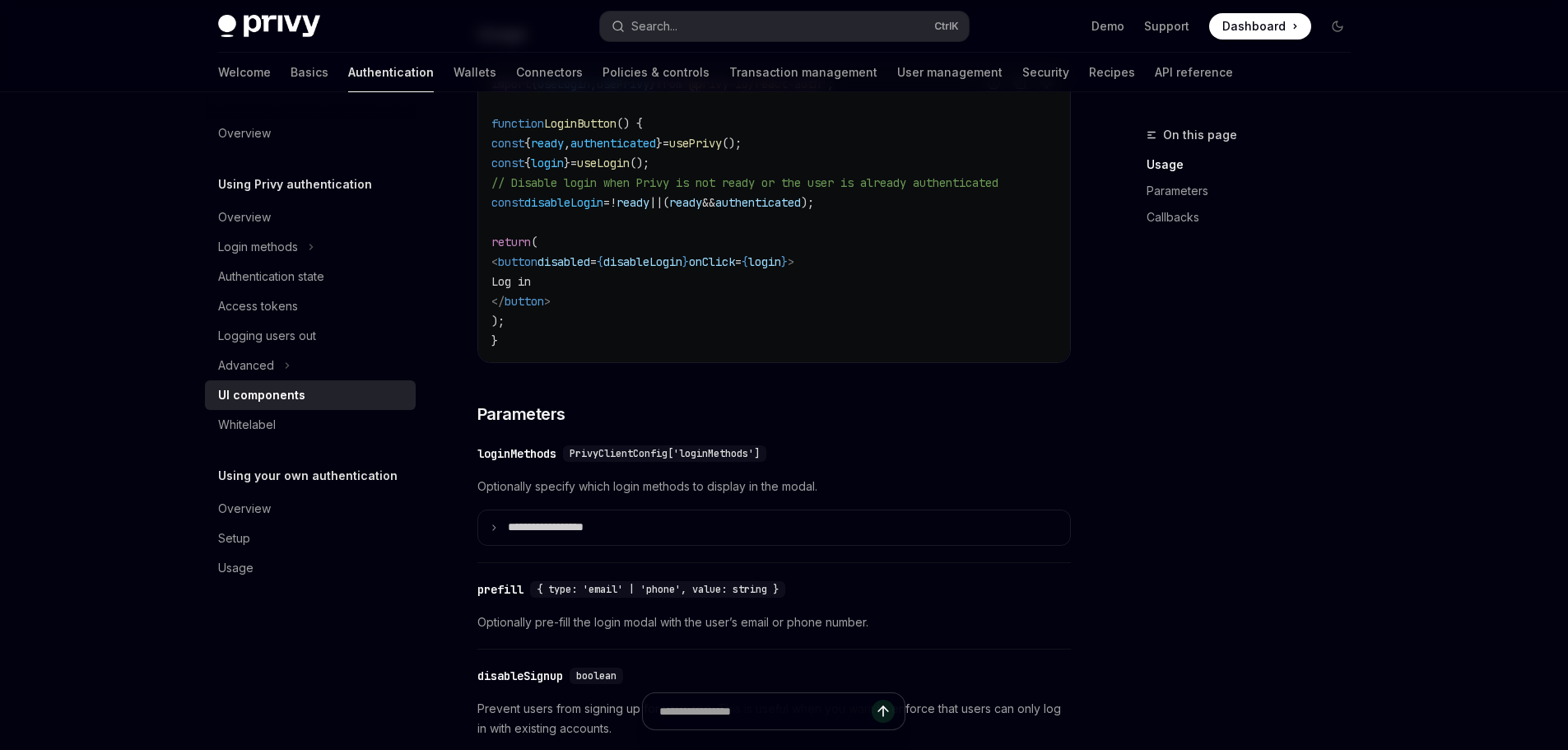
scroll to position [1235, 0]
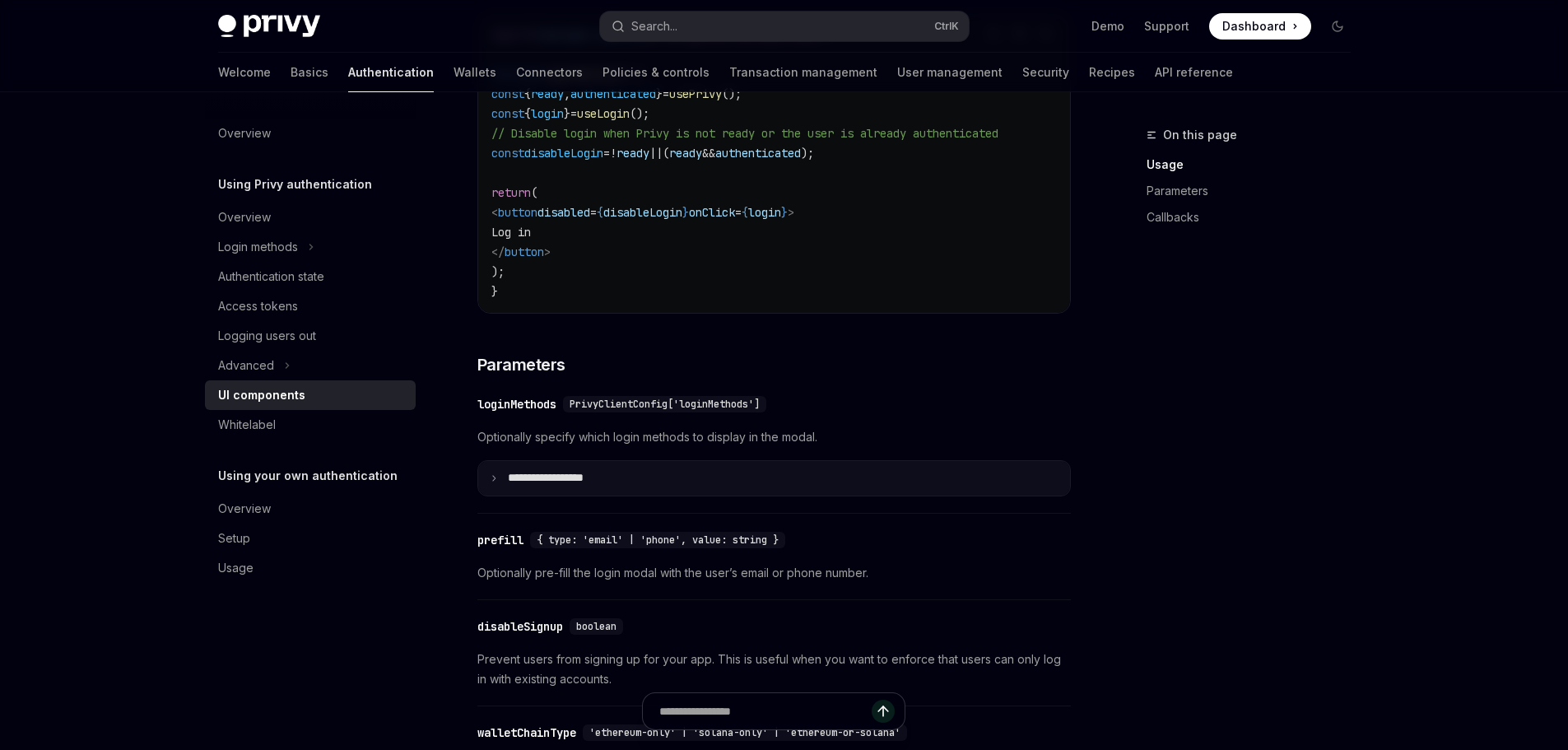
click at [674, 495] on summary "**********" at bounding box center [774, 478] width 592 height 35
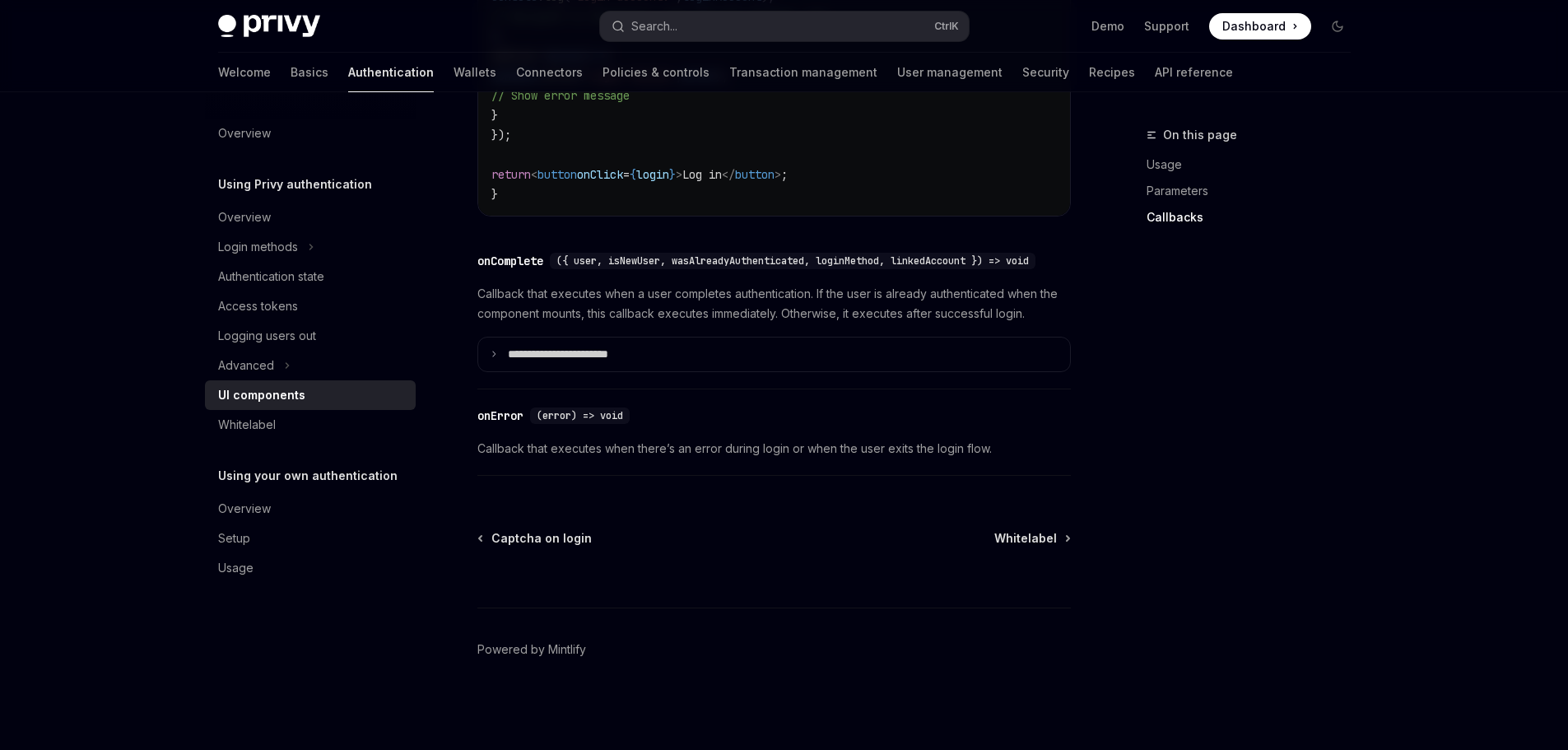
scroll to position [3304, 0]
